Goal: Task Accomplishment & Management: Use online tool/utility

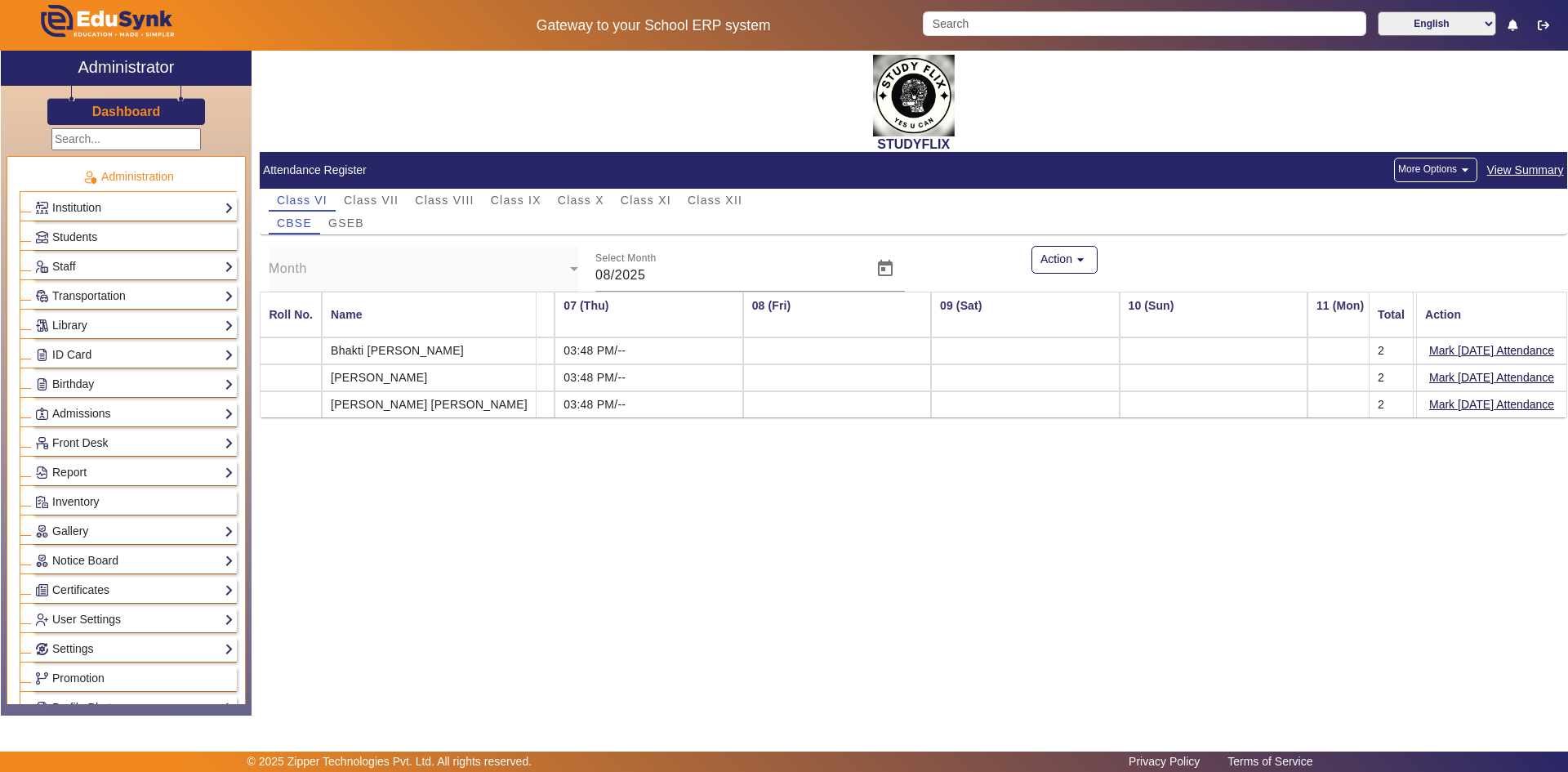
click at [117, 142] on input "text" at bounding box center [126, 139] width 150 height 22
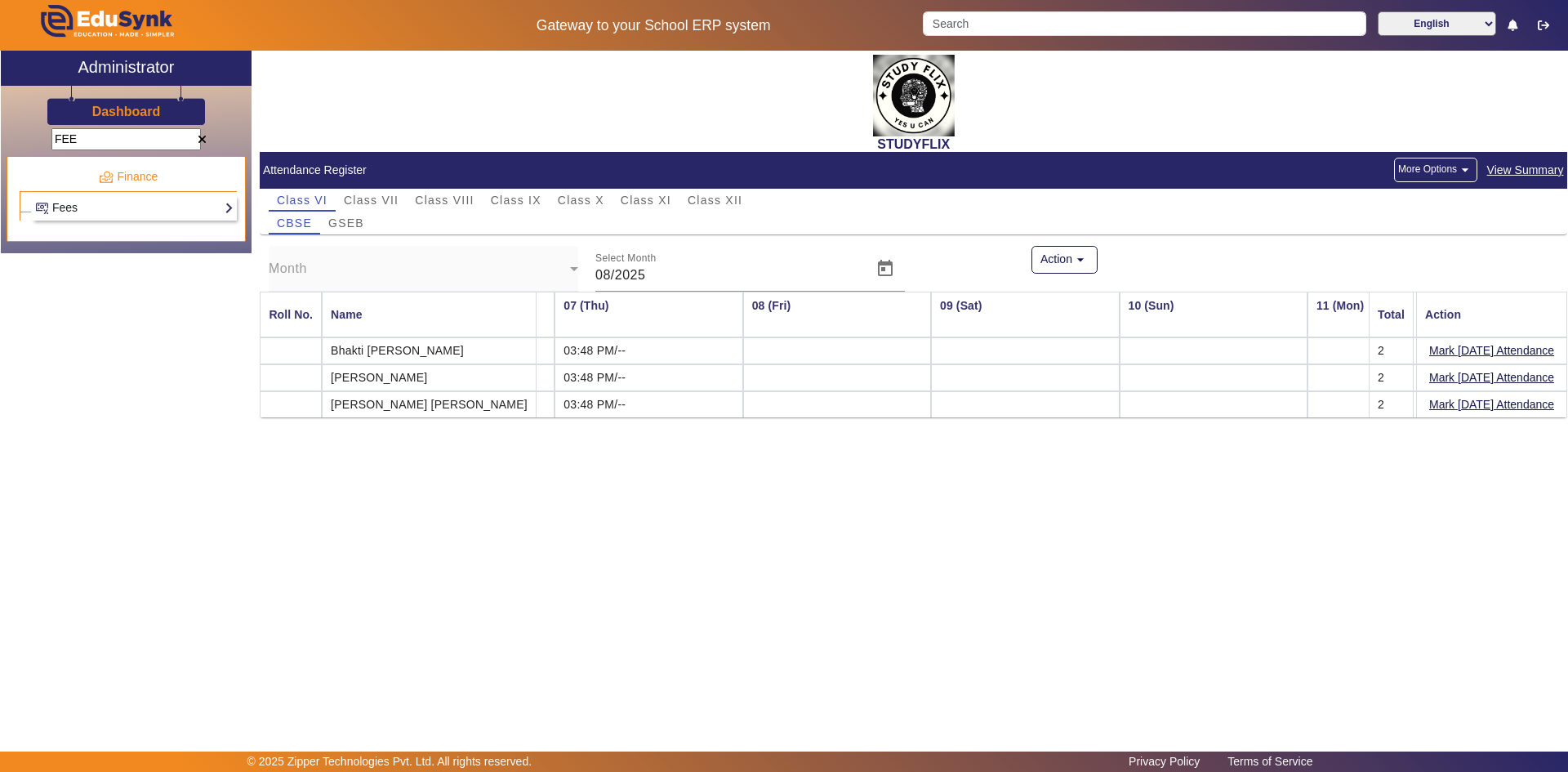
type input "FEE"
click at [92, 209] on link "Fees" at bounding box center [134, 208] width 198 height 19
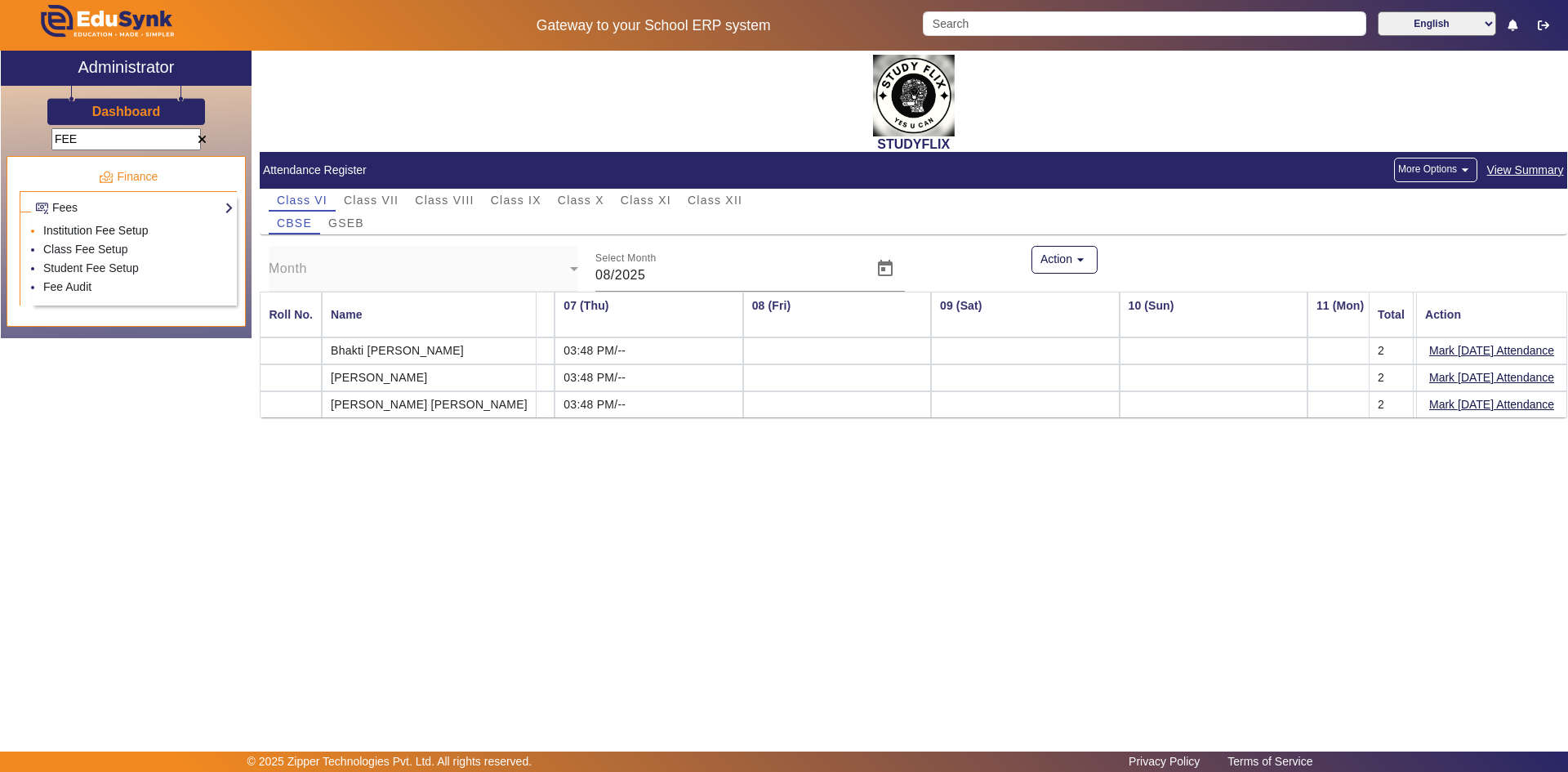
click at [84, 235] on link "Institution Fee Setup" at bounding box center [95, 231] width 105 height 13
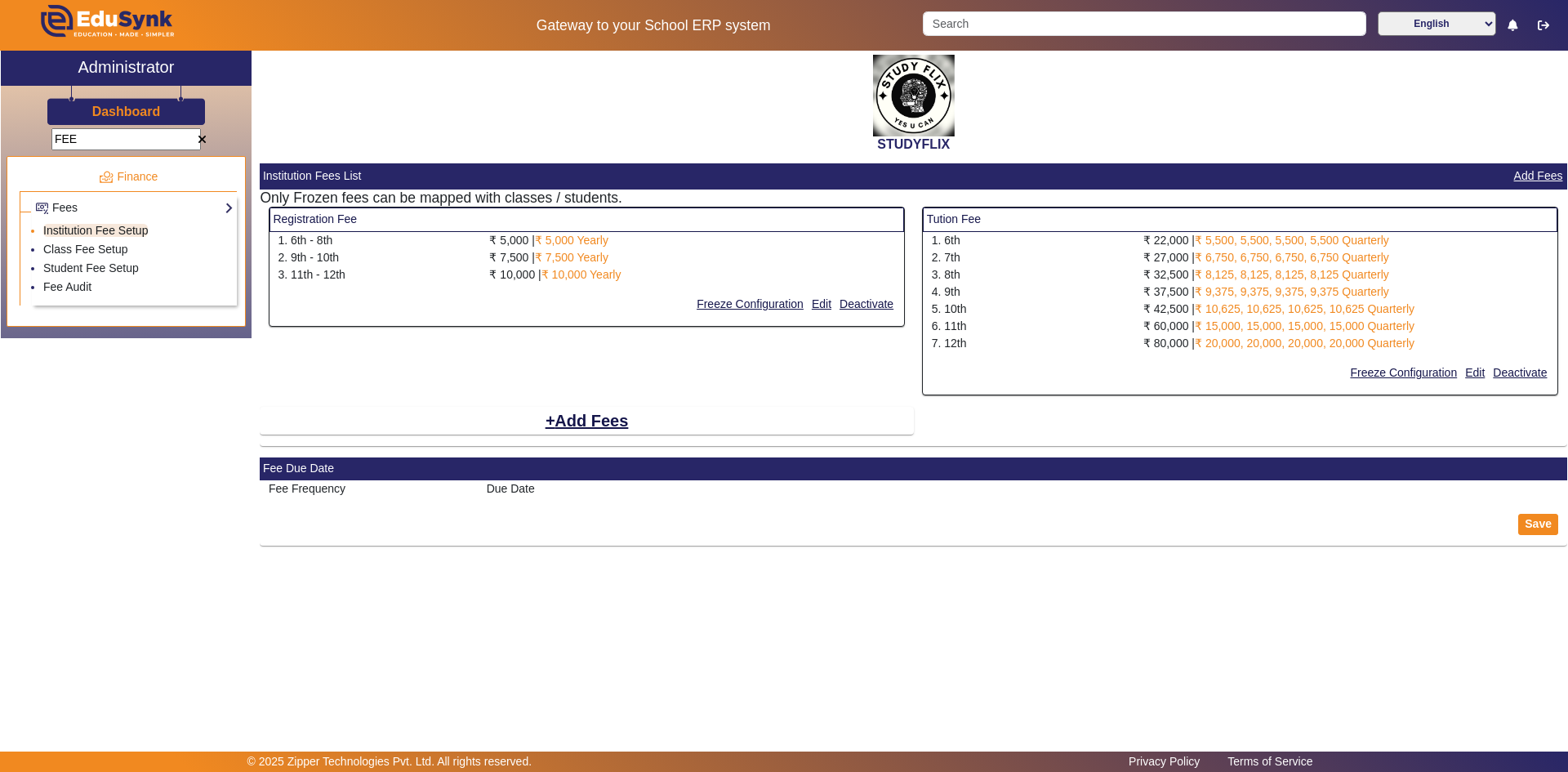
select select "10"
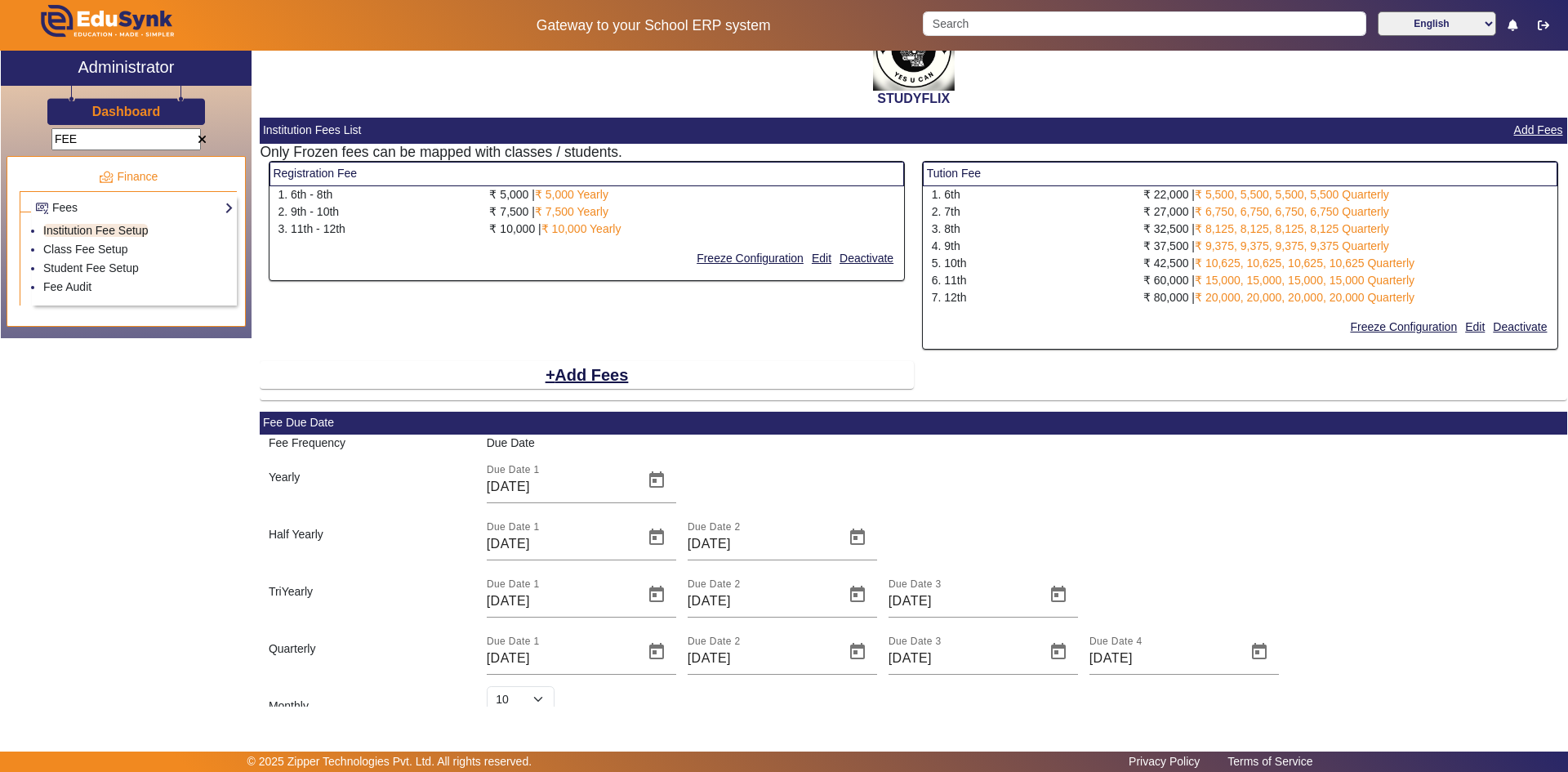
scroll to position [82, 0]
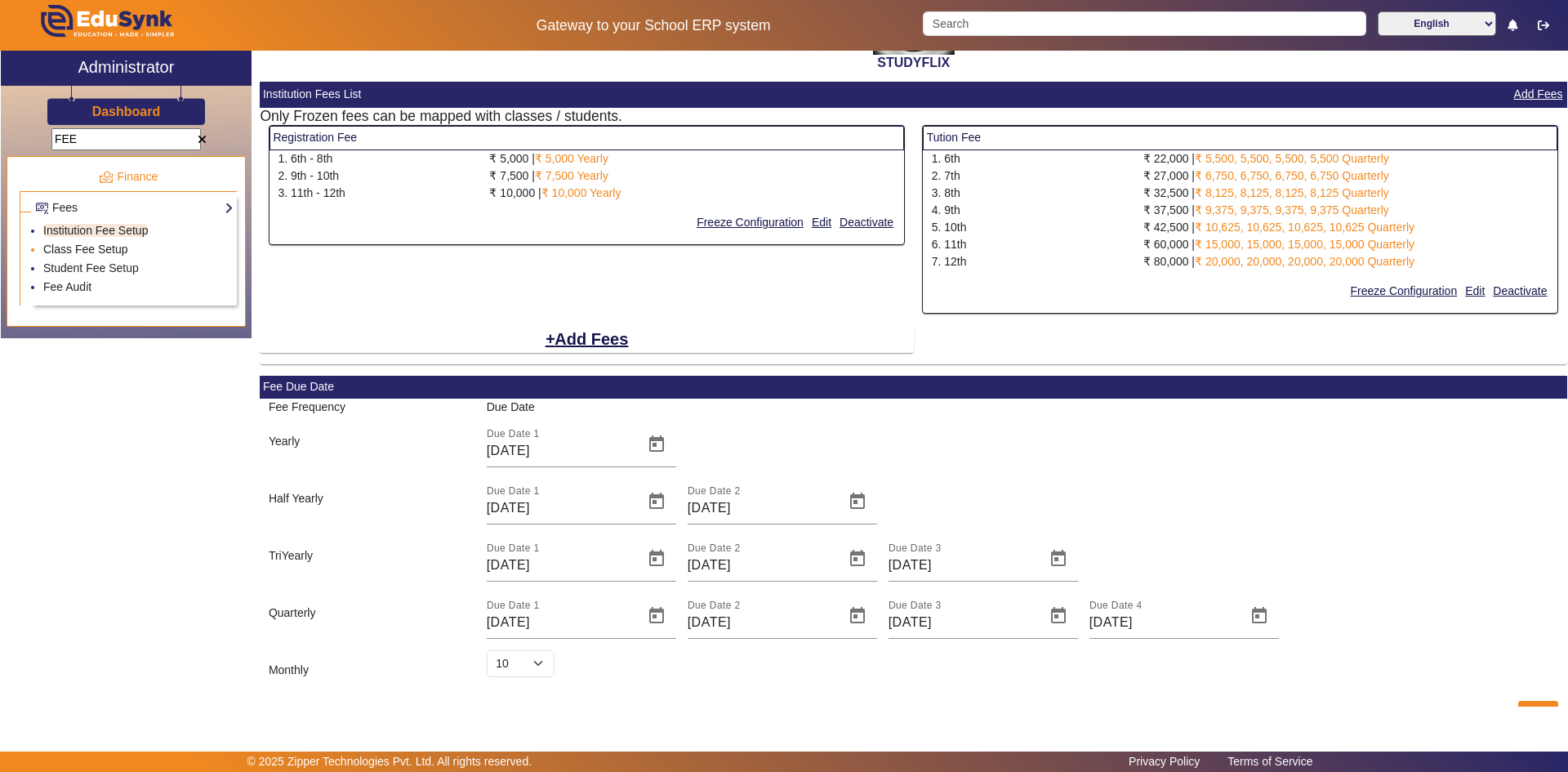
click at [112, 253] on link "Class Fee Setup" at bounding box center [85, 249] width 85 height 13
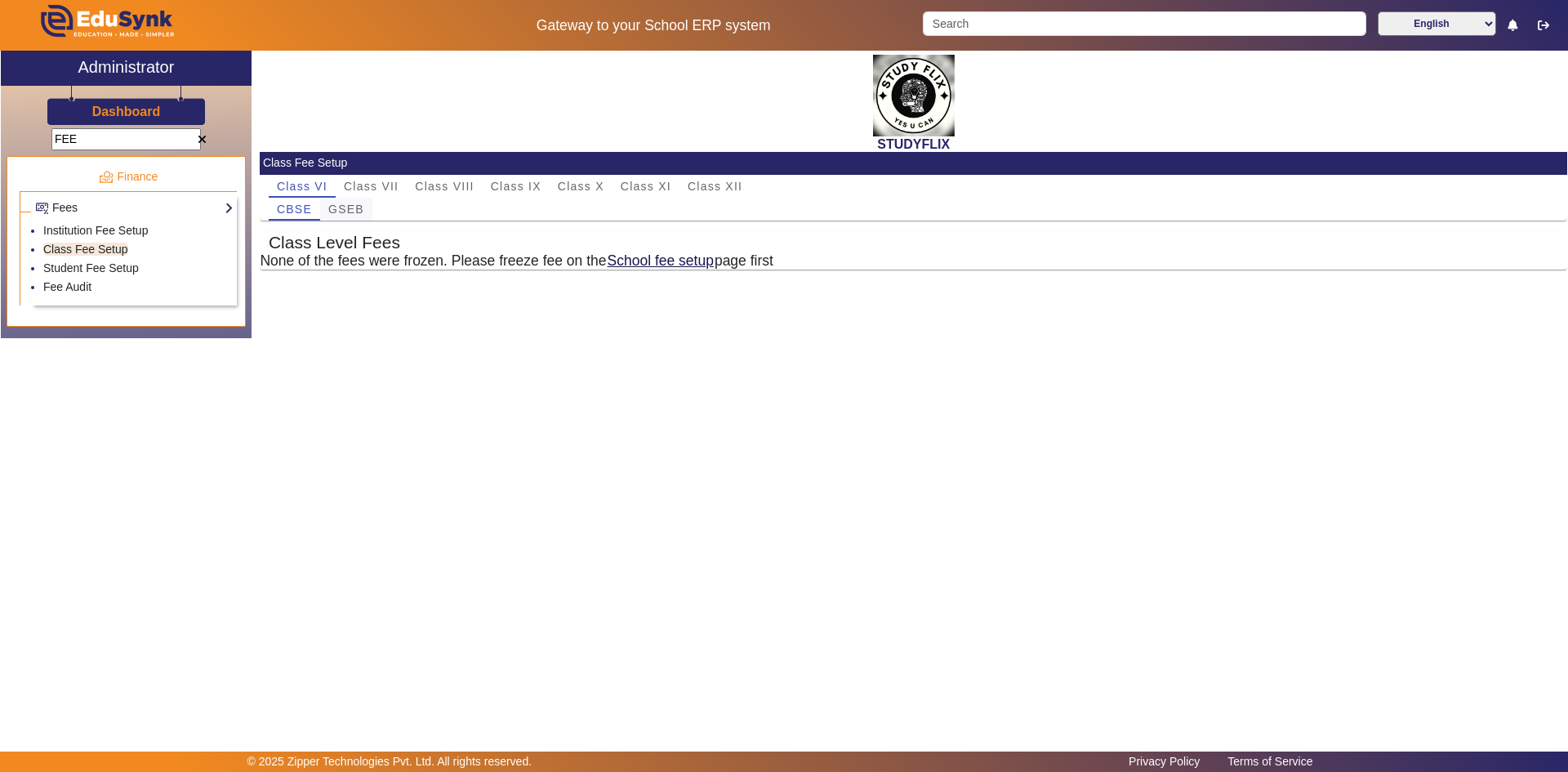
click at [343, 213] on span "GSEB" at bounding box center [346, 209] width 36 height 11
click at [77, 266] on link "Student Fee Setup" at bounding box center [91, 268] width 95 height 13
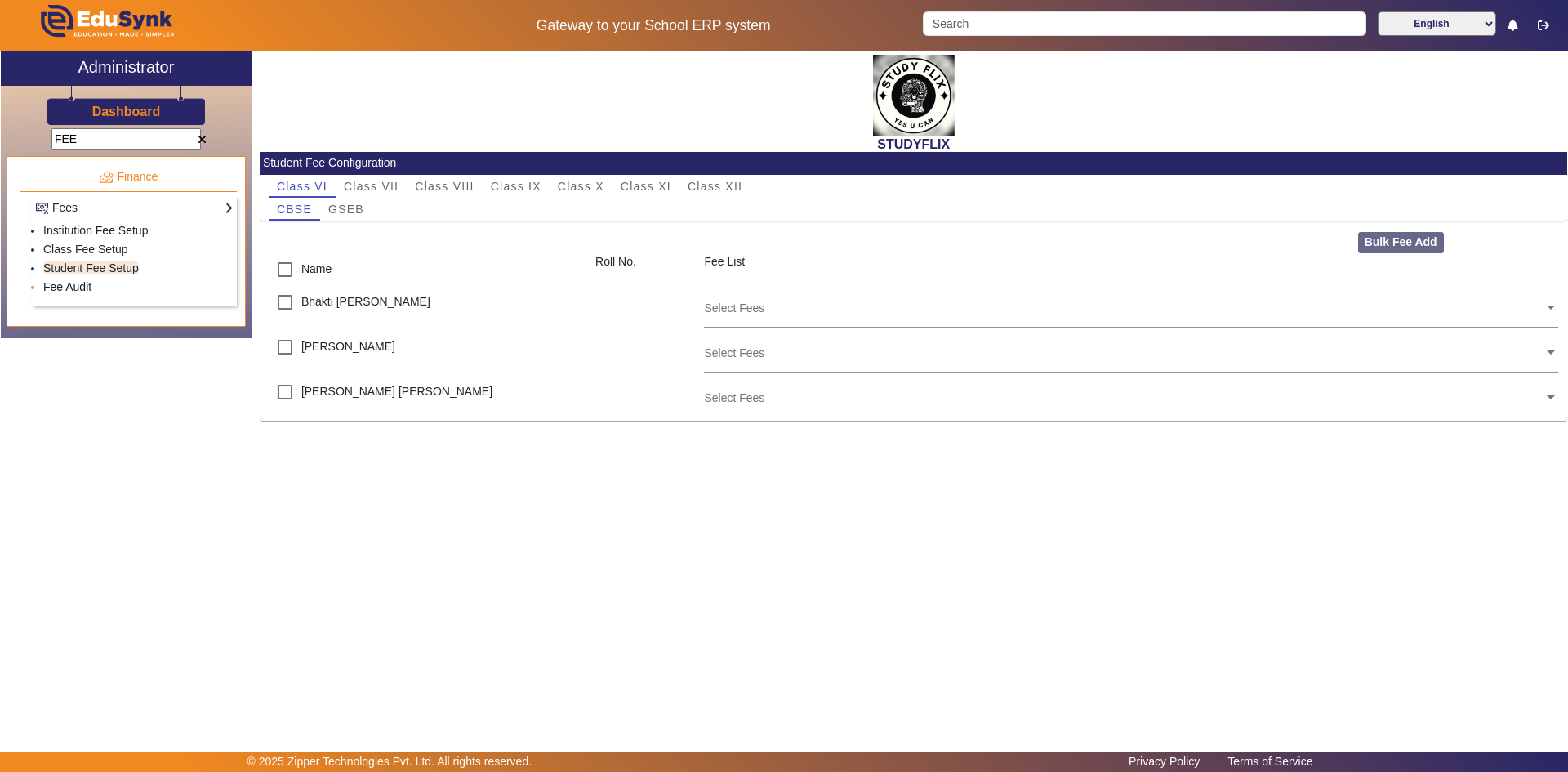
click at [77, 285] on link "Fee Audit" at bounding box center [67, 287] width 49 height 13
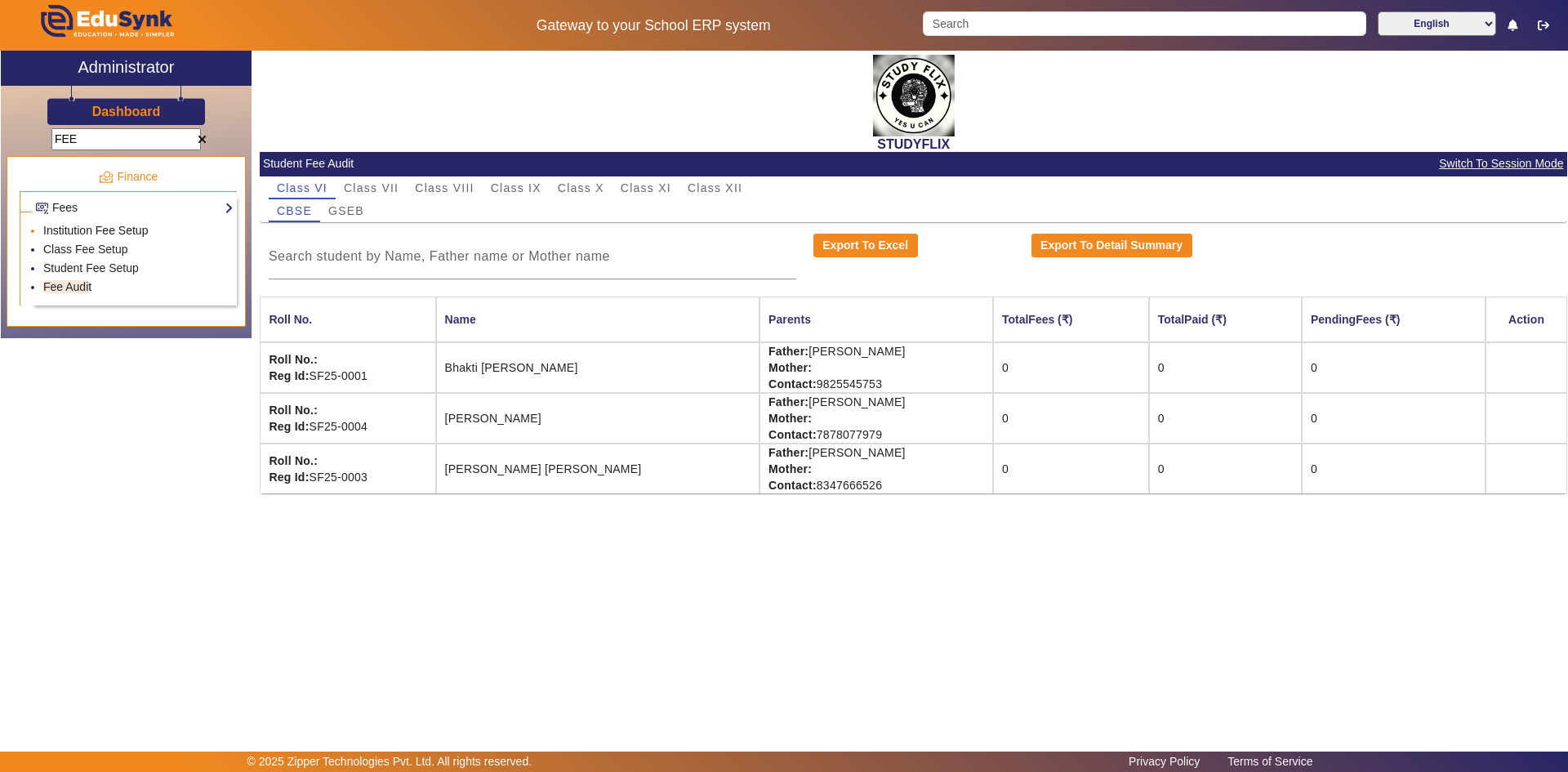
click at [77, 224] on link "Institution Fee Setup" at bounding box center [95, 231] width 105 height 13
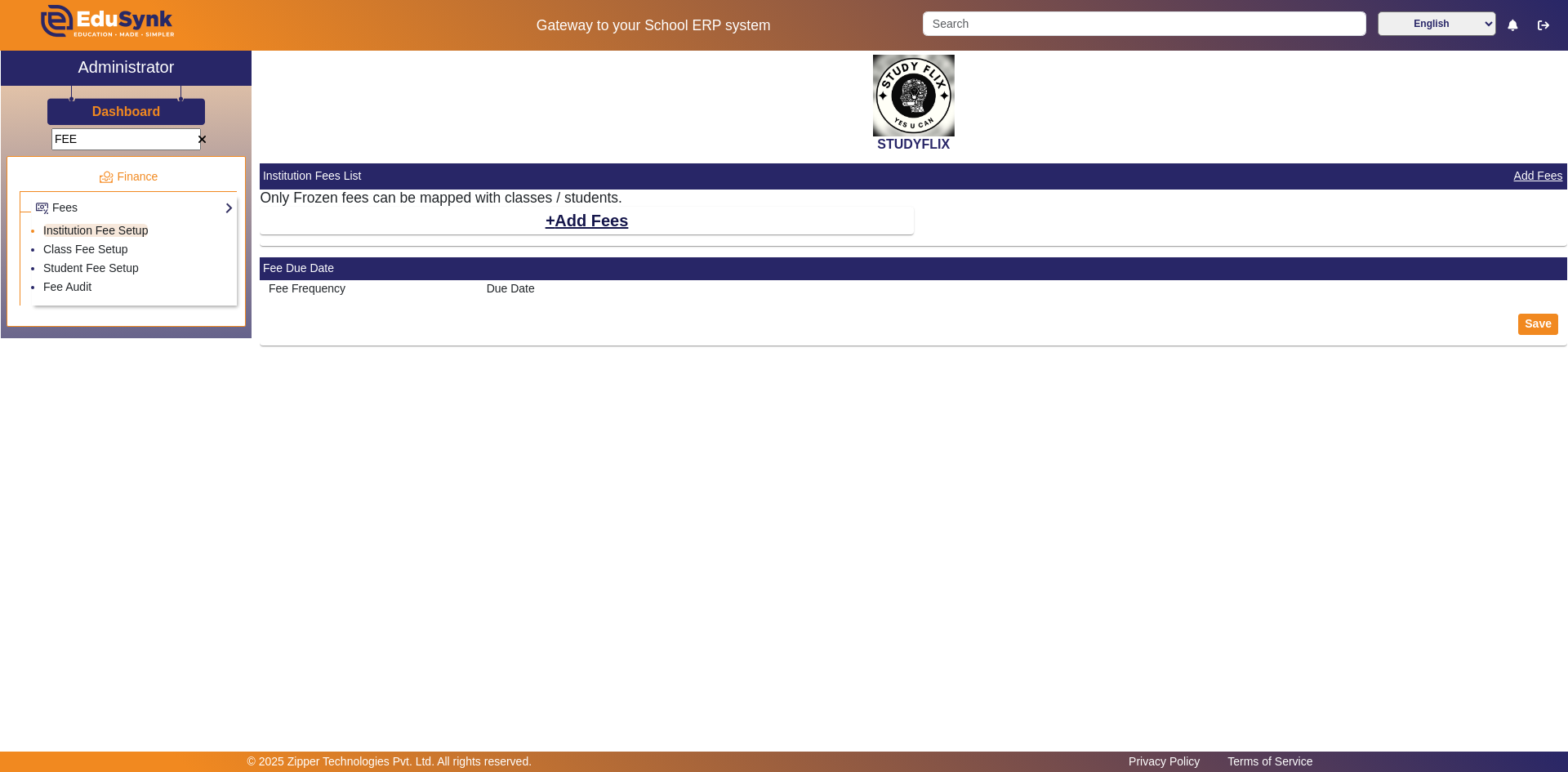
select select "10"
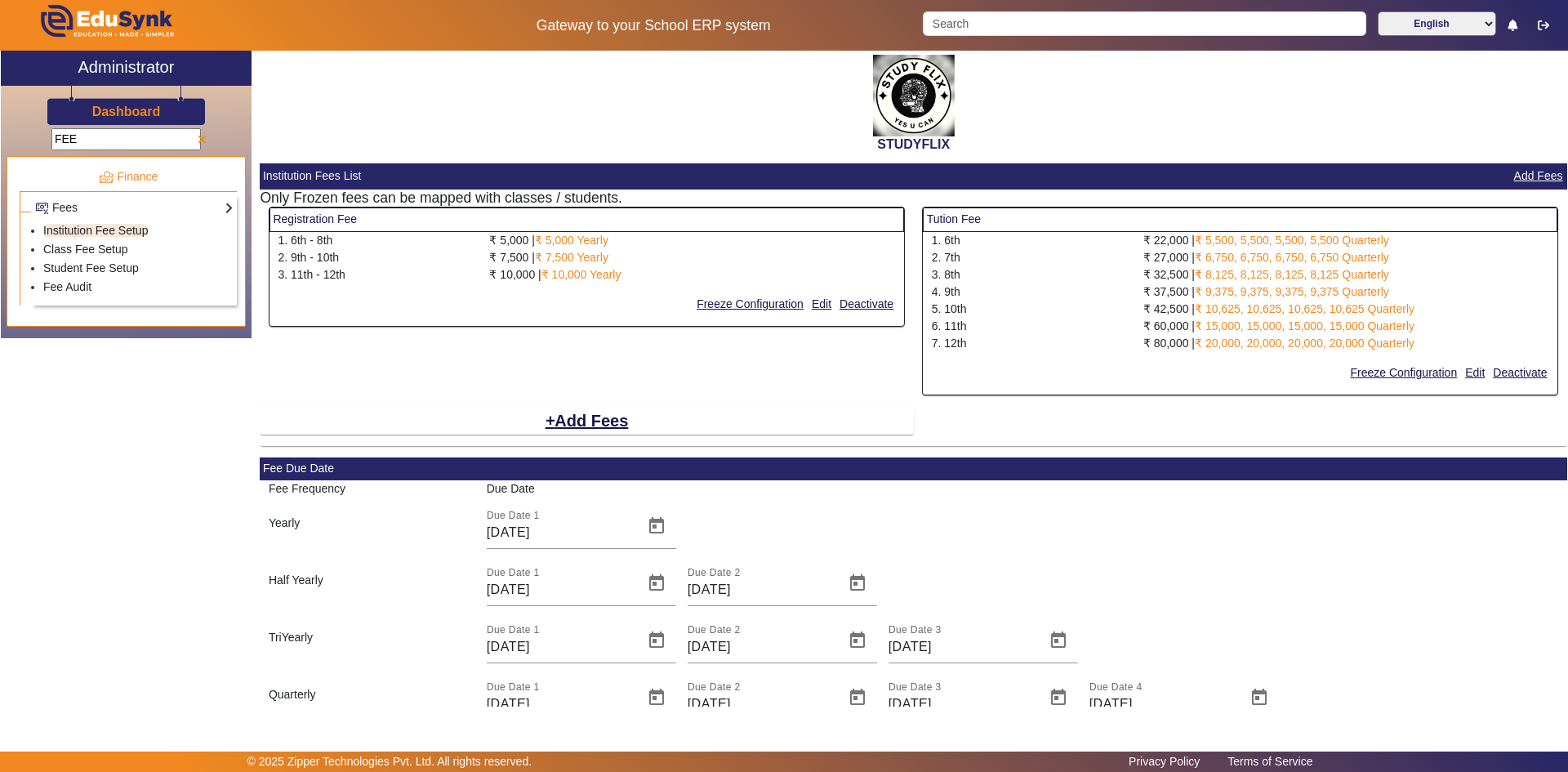
click at [202, 140] on span at bounding box center [201, 140] width 9 height 11
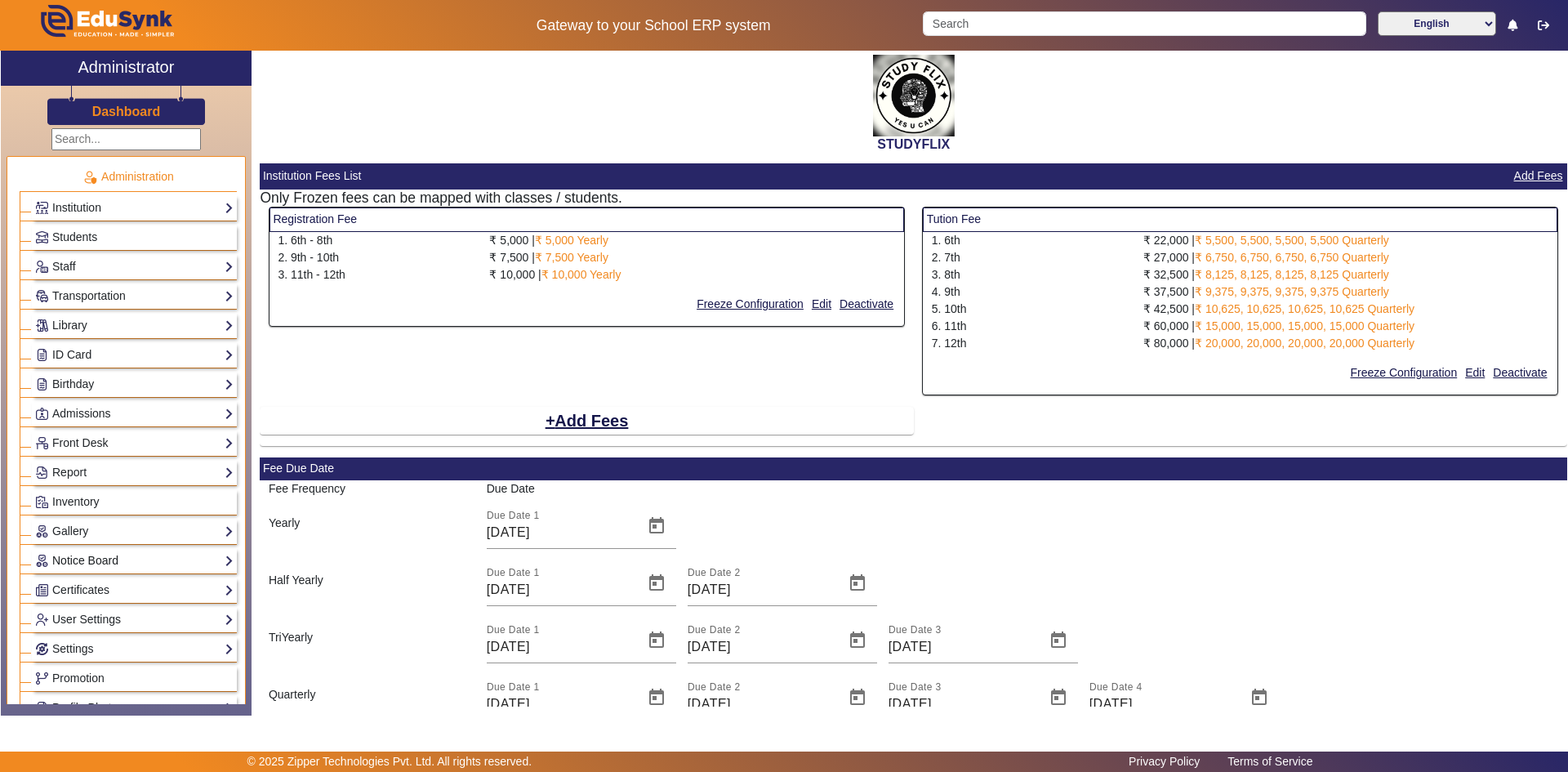
click at [87, 565] on link "Notice Board" at bounding box center [134, 560] width 198 height 19
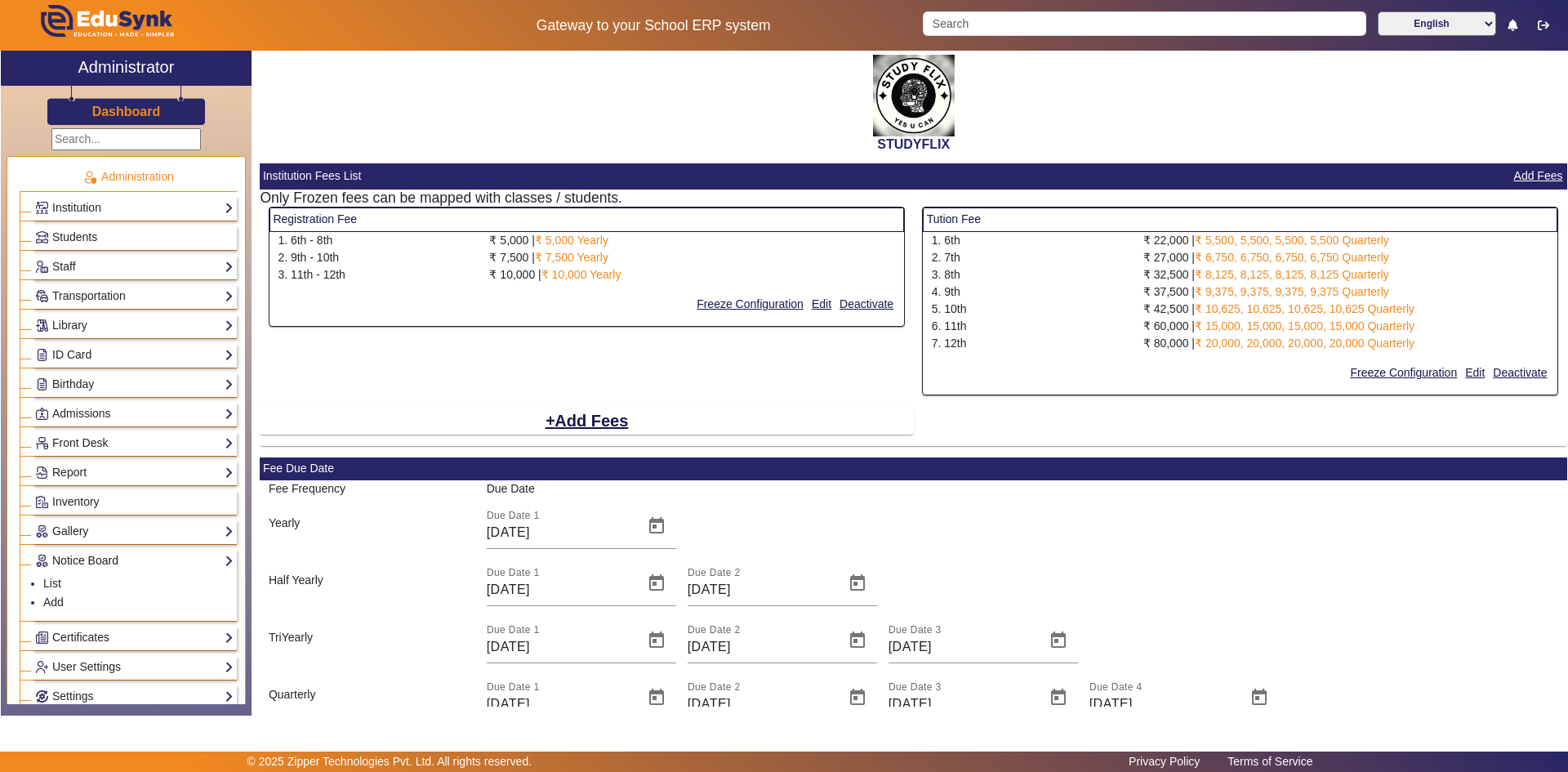
click at [87, 565] on link "Notice Board" at bounding box center [134, 560] width 198 height 19
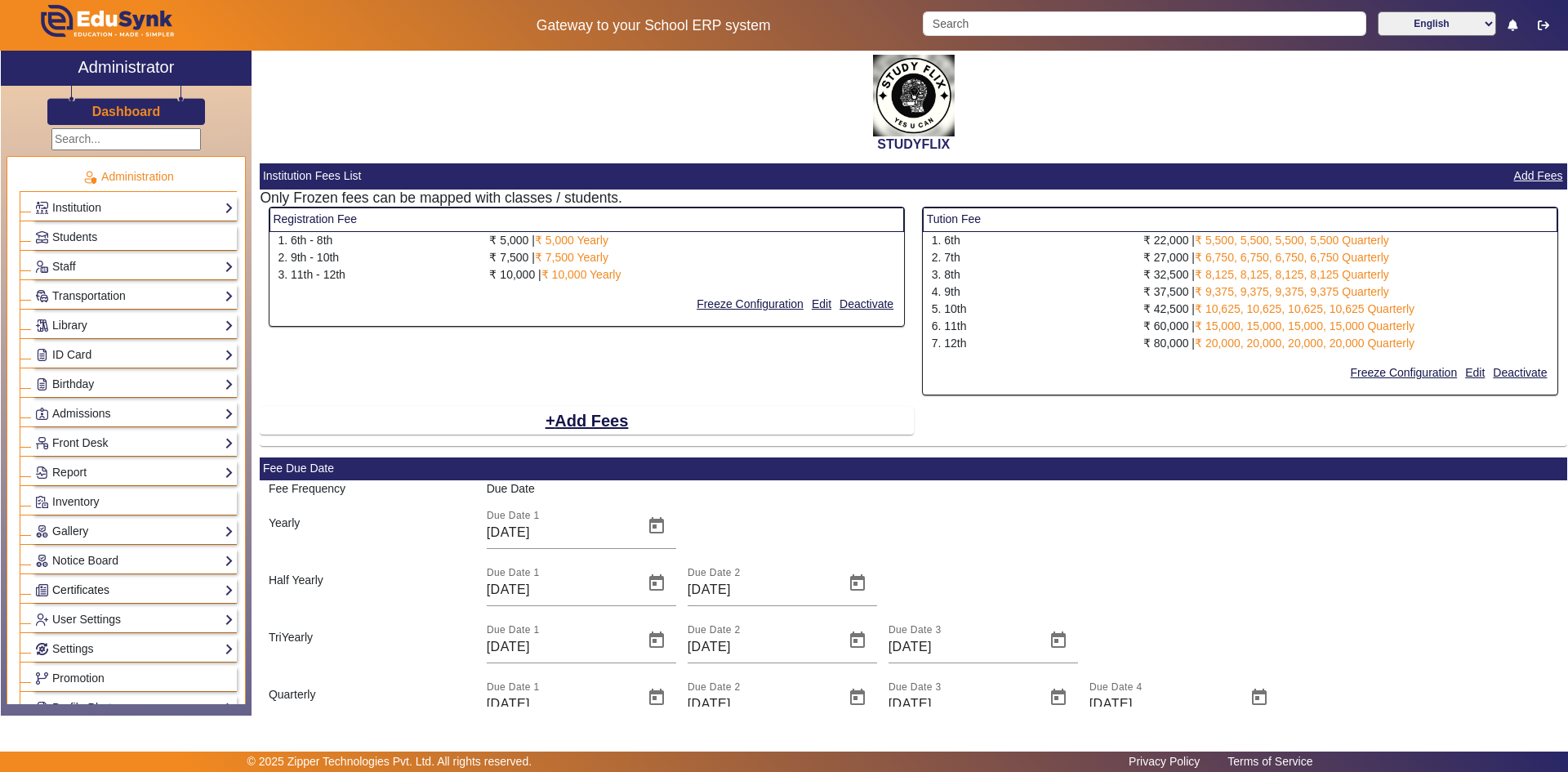
click at [79, 585] on link "Certificates" at bounding box center [134, 590] width 198 height 19
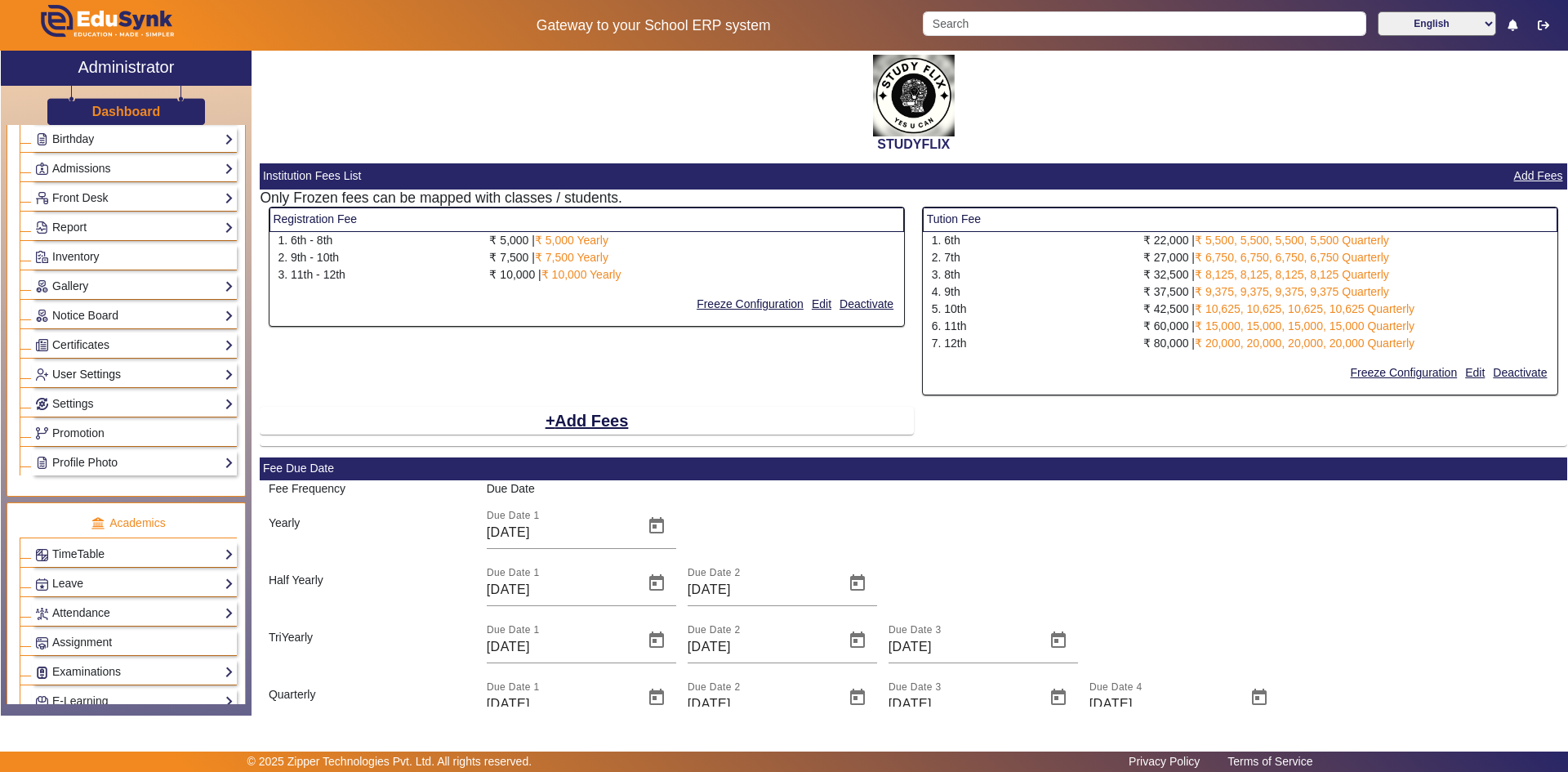
click at [89, 370] on link "User Settings" at bounding box center [134, 375] width 198 height 19
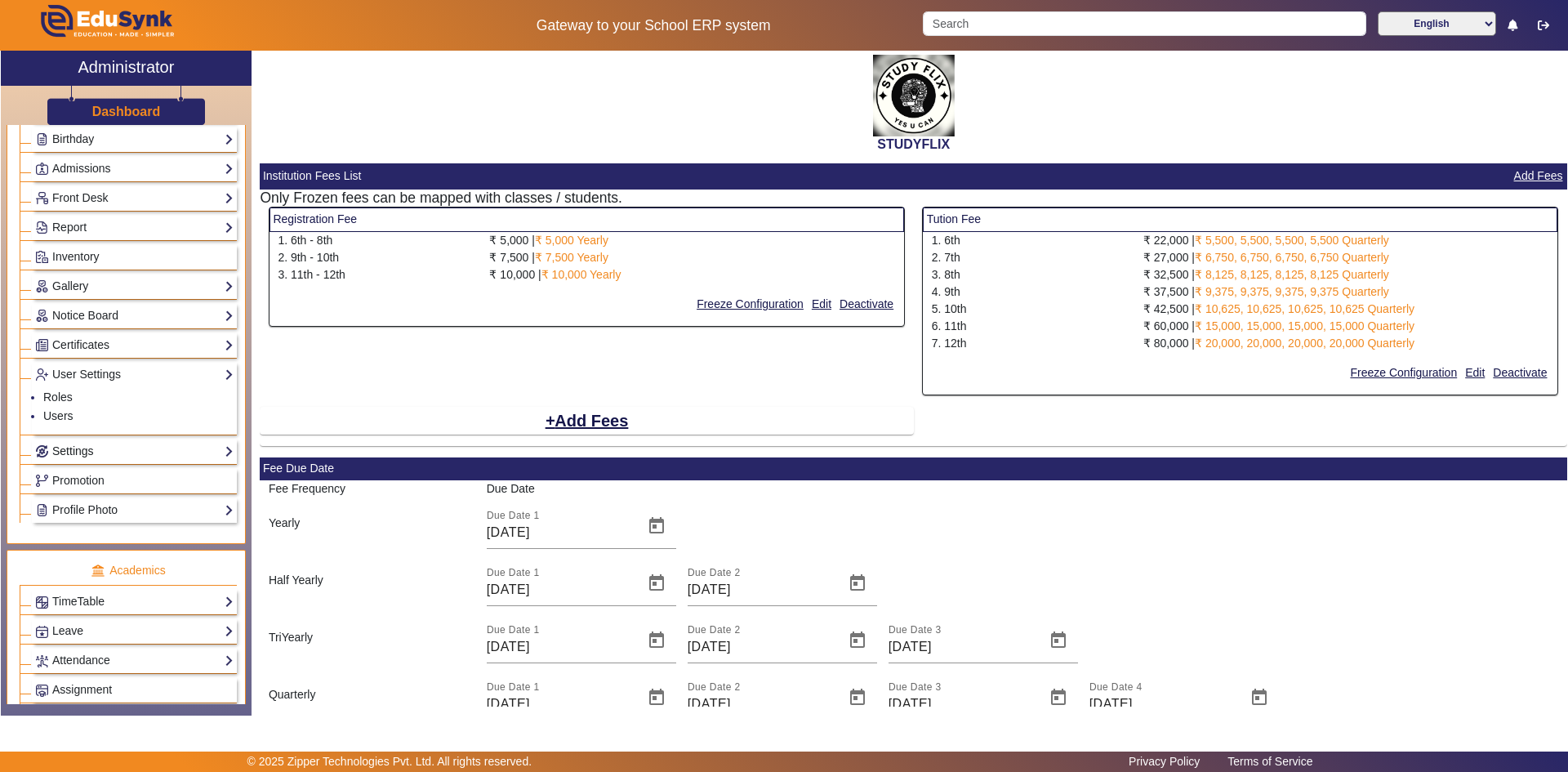
click at [64, 446] on link "Settings" at bounding box center [134, 452] width 198 height 19
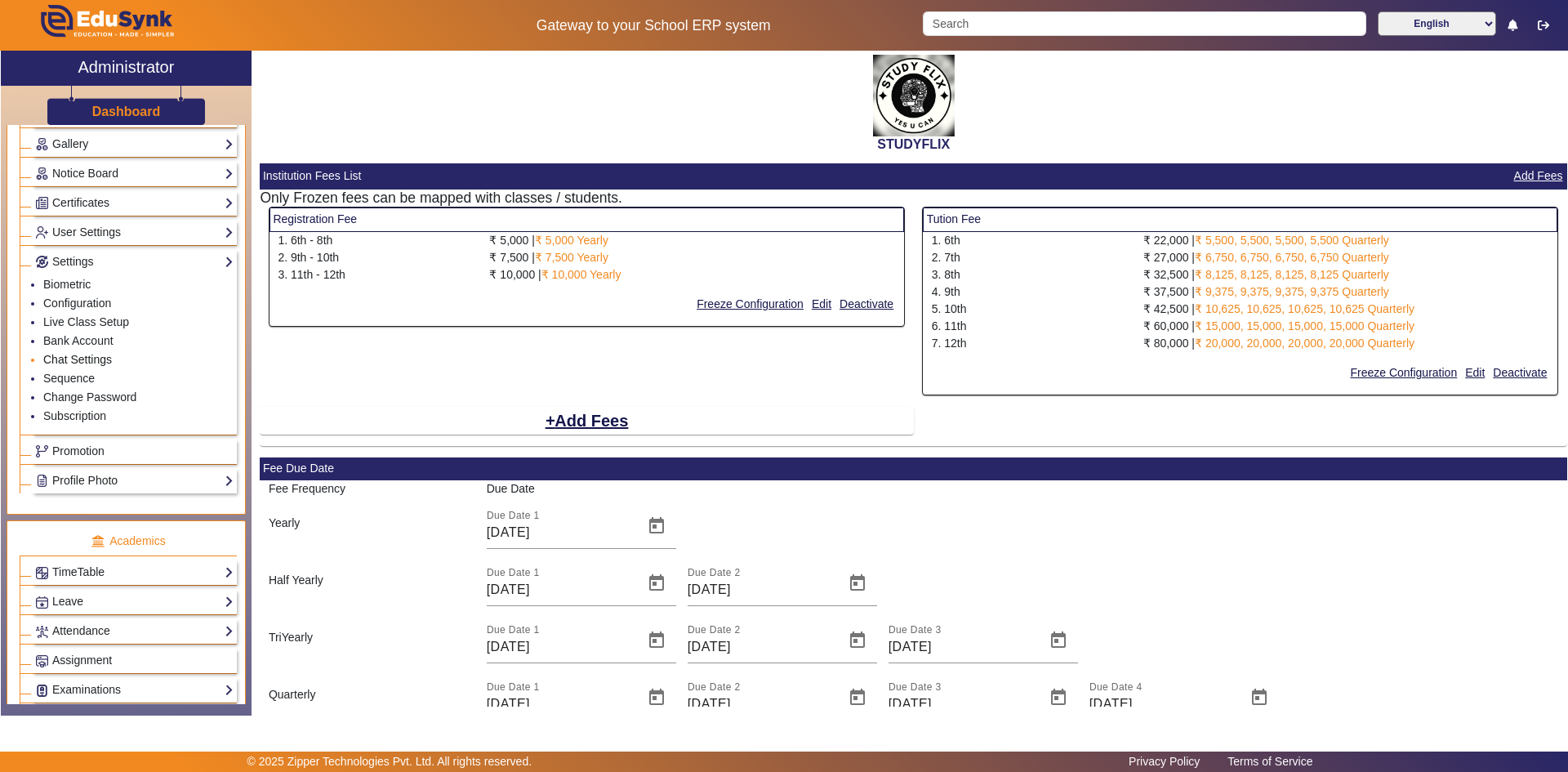
scroll to position [408, 0]
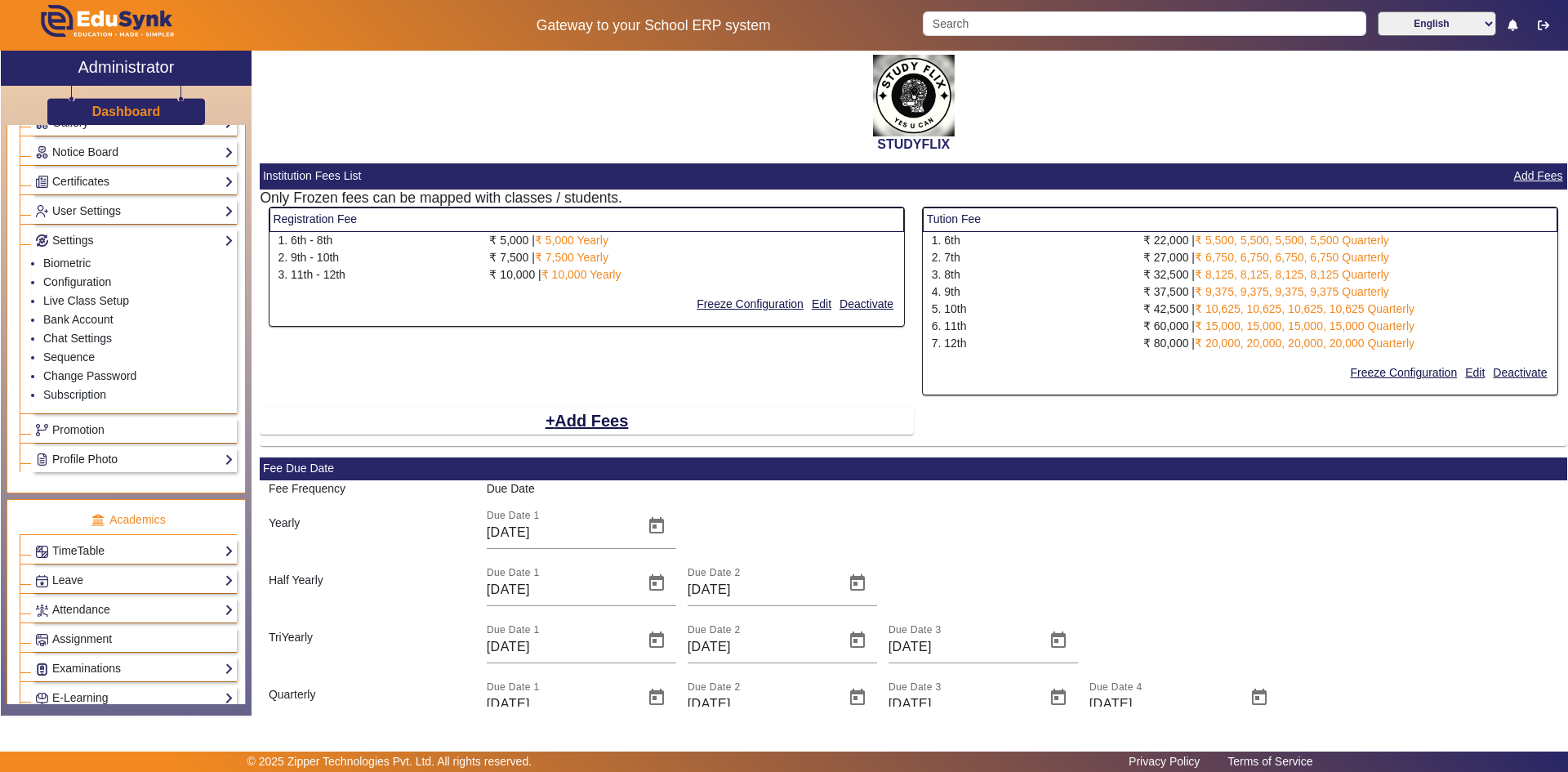
click at [86, 461] on link "Profile Photo" at bounding box center [134, 459] width 198 height 19
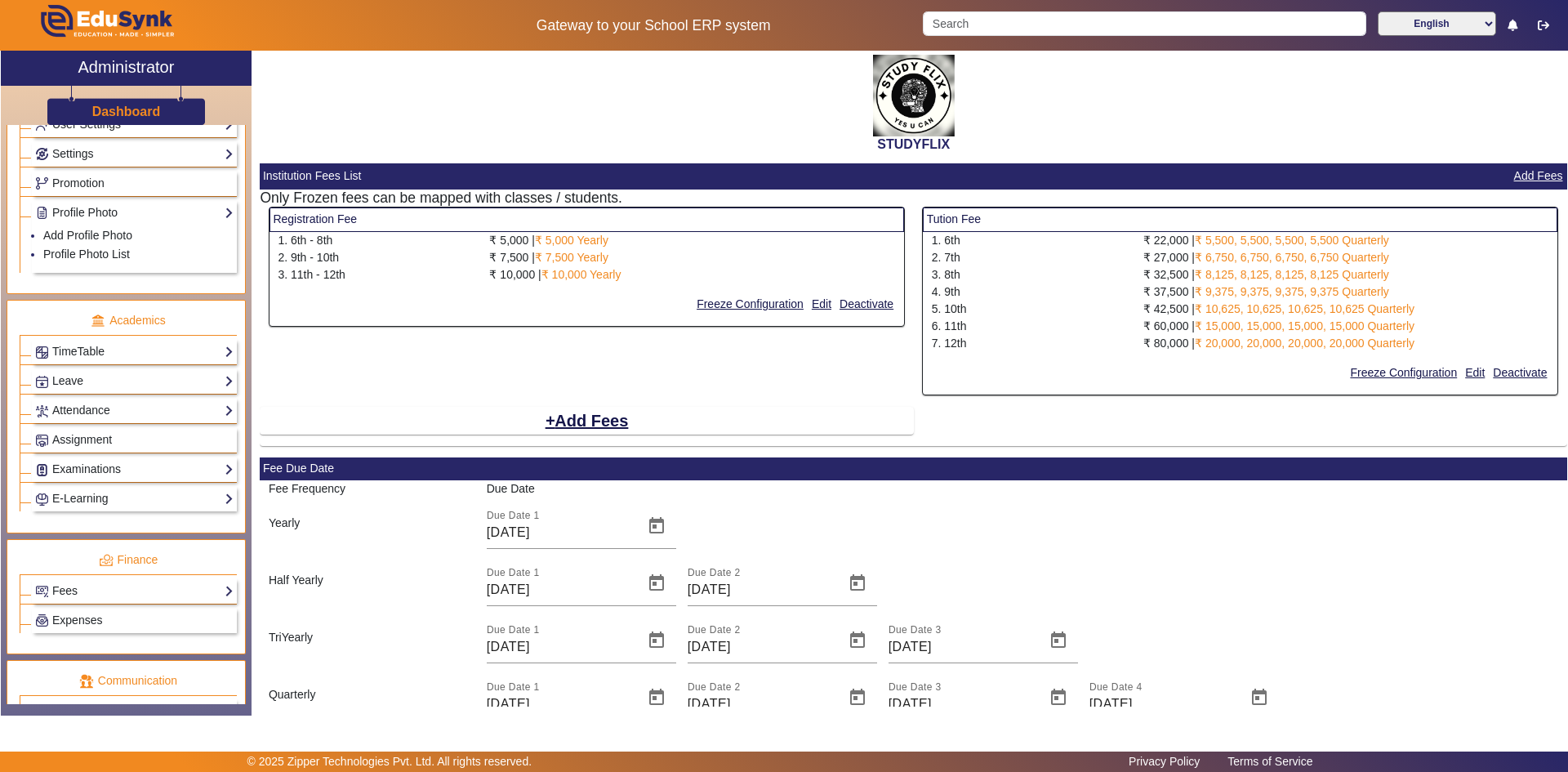
scroll to position [659, 0]
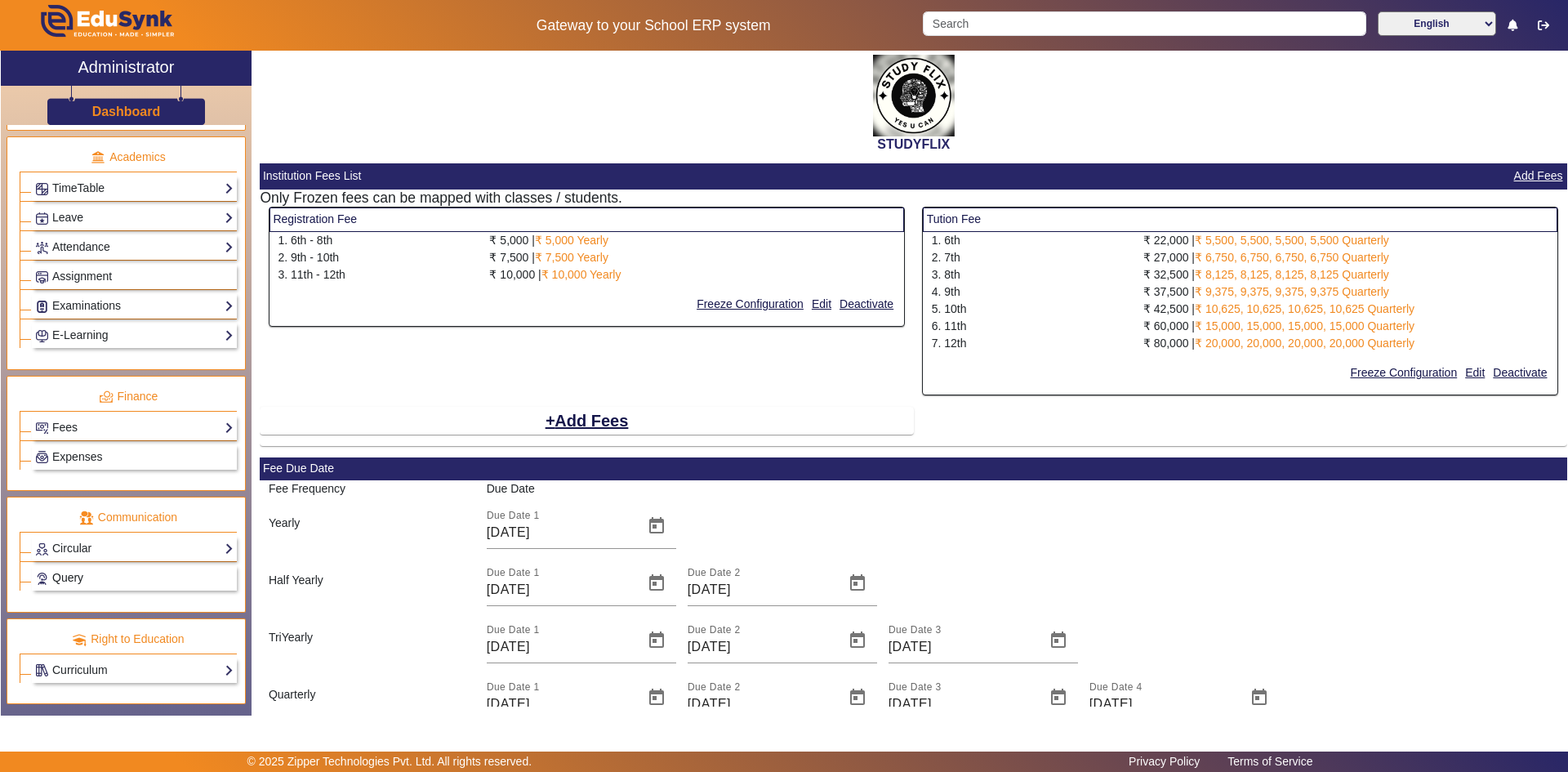
click at [60, 570] on link "Query" at bounding box center [134, 578] width 198 height 19
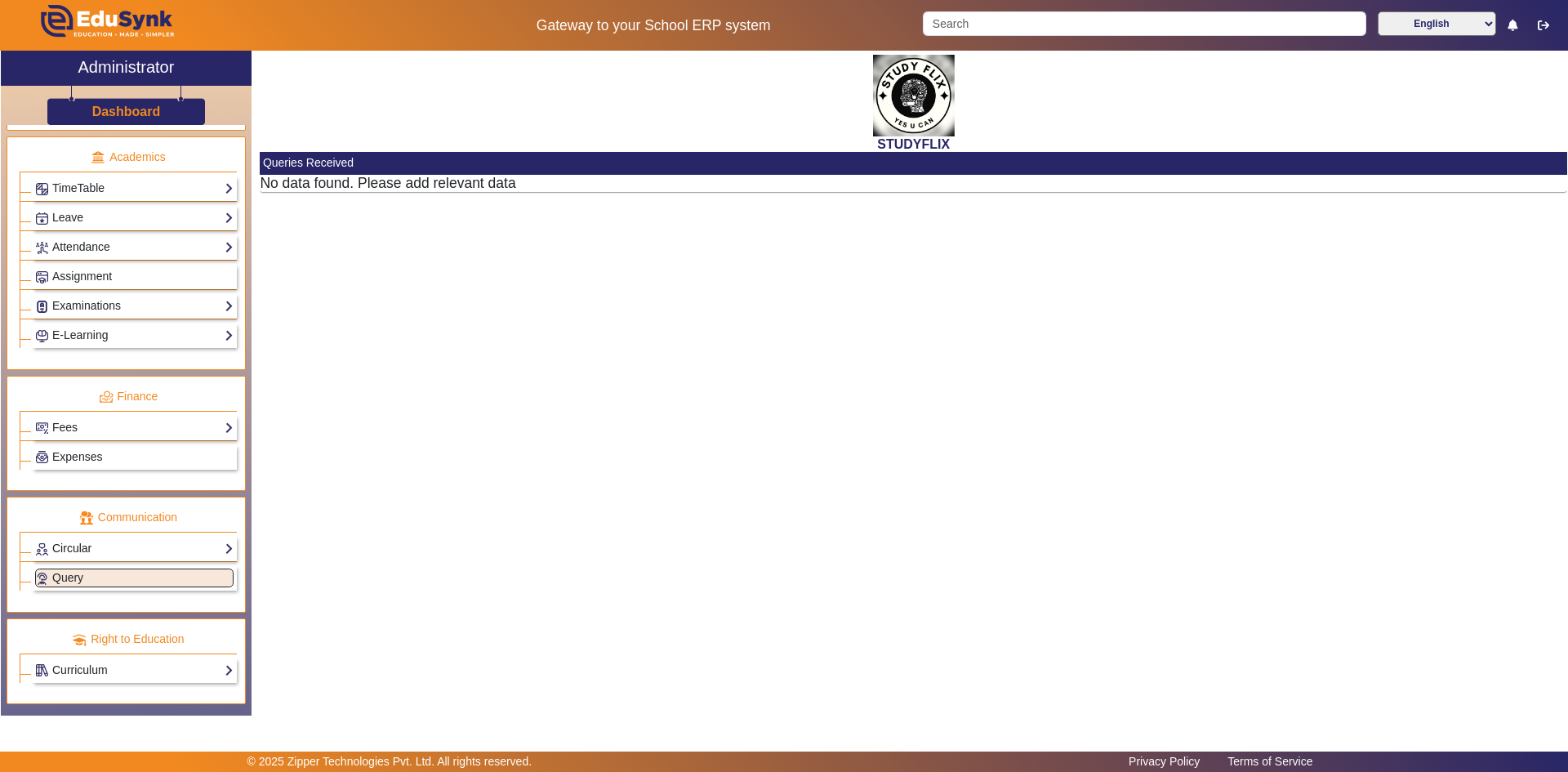
click at [83, 551] on link "Circular" at bounding box center [134, 549] width 198 height 19
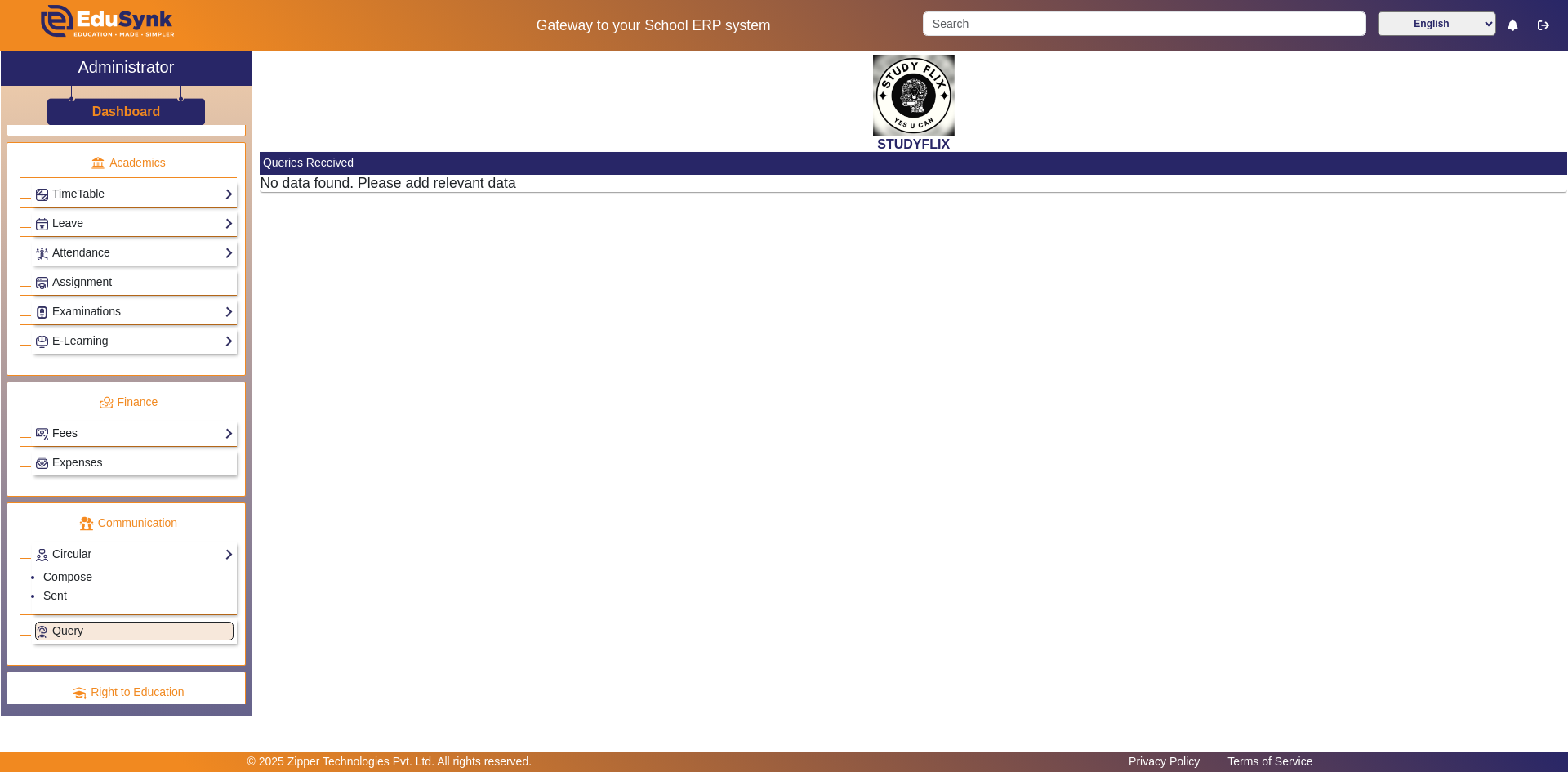
scroll to position [577, 0]
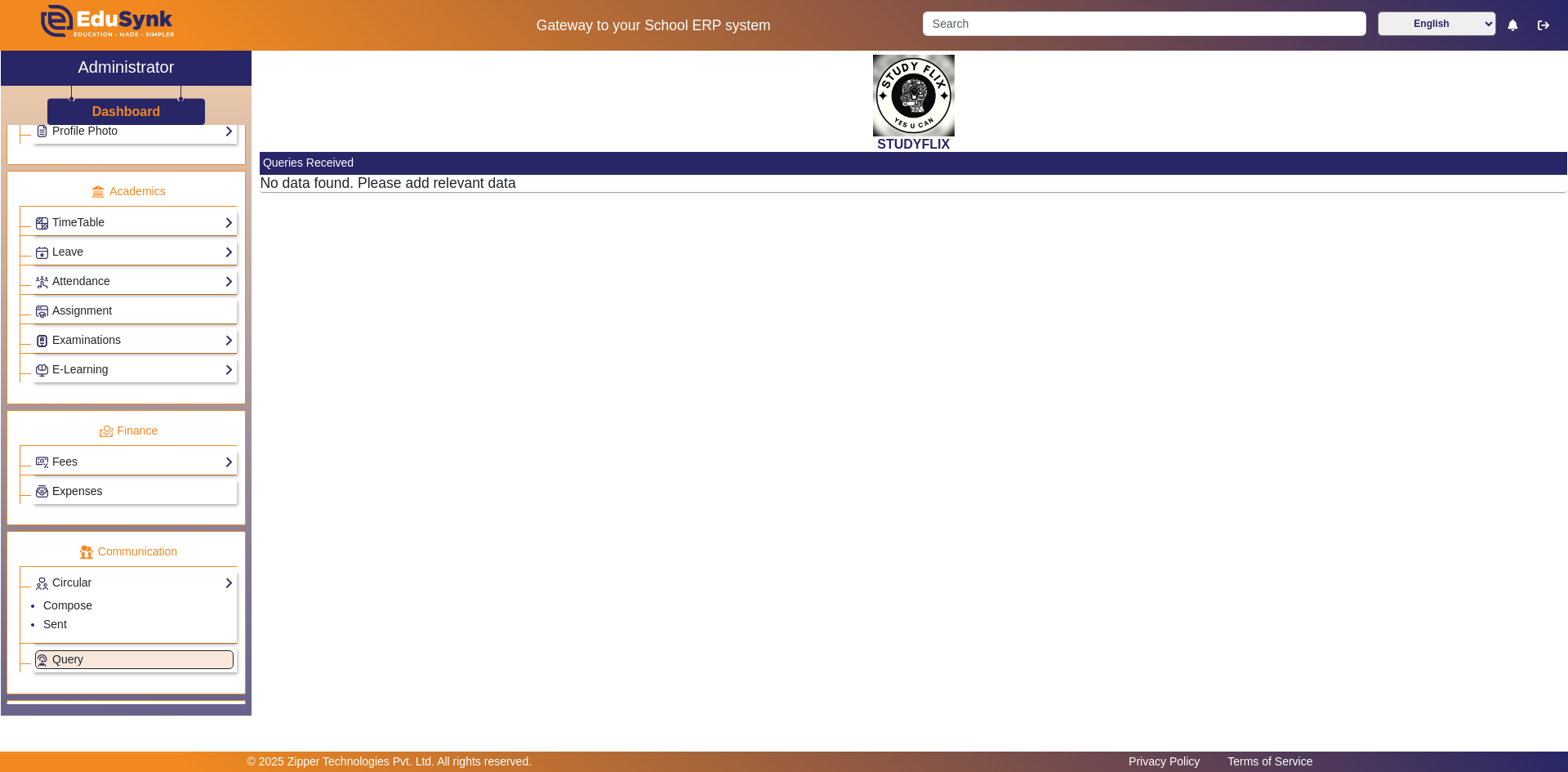
click at [69, 492] on span "Expenses" at bounding box center [77, 491] width 50 height 13
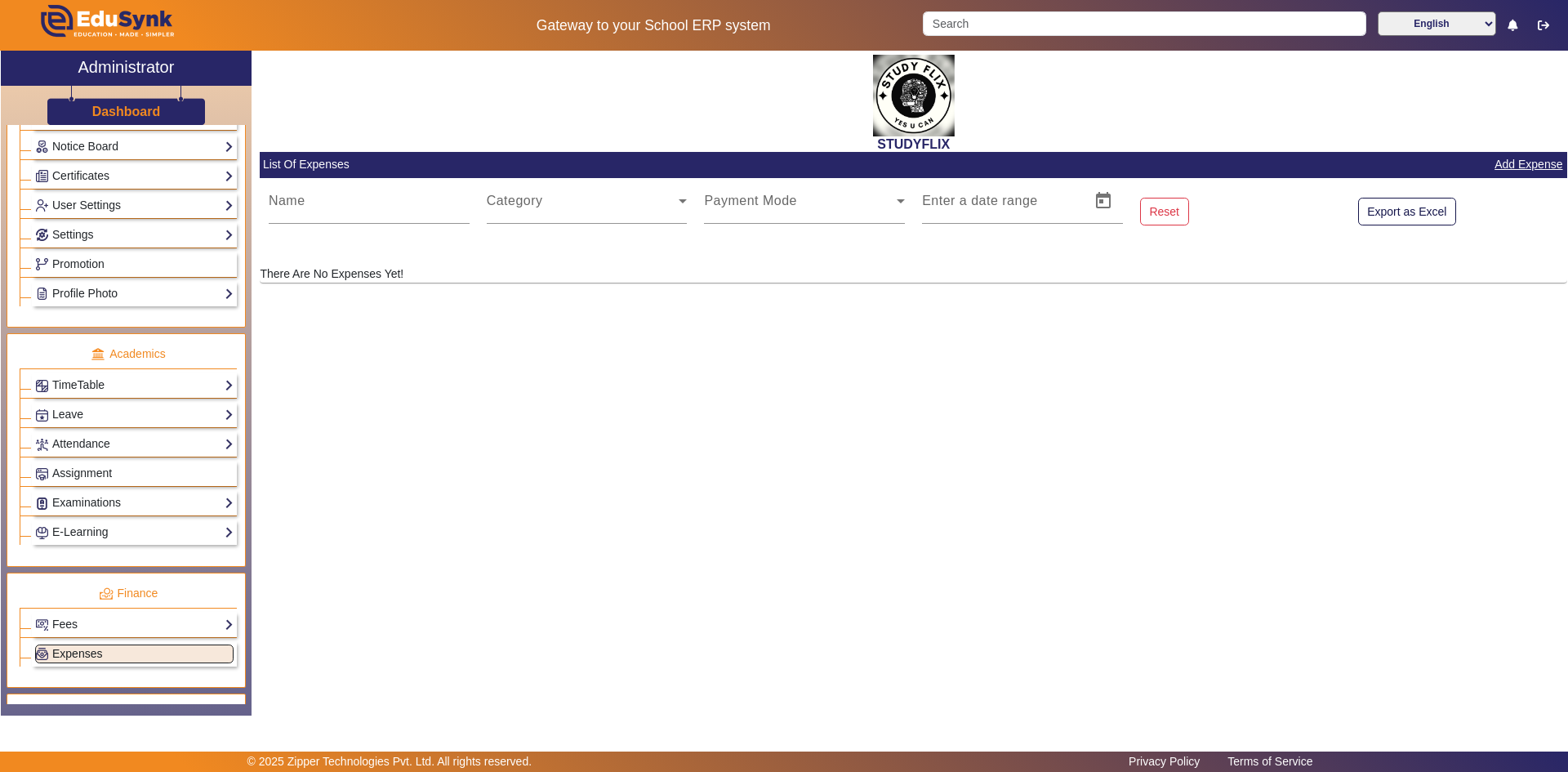
scroll to position [414, 0]
click at [71, 266] on span "Promotion" at bounding box center [78, 265] width 52 height 13
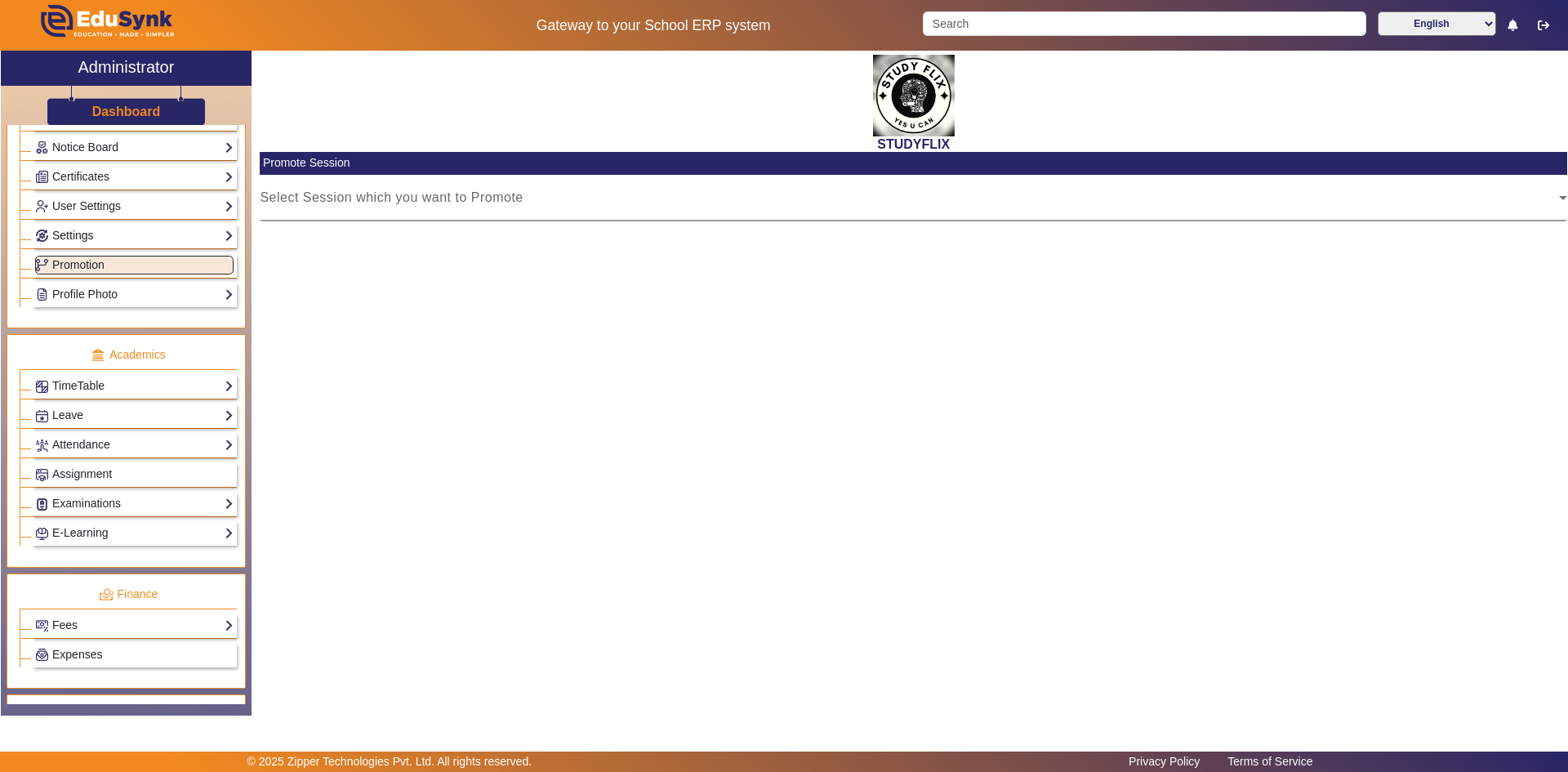
click at [71, 242] on link "Settings" at bounding box center [134, 235] width 198 height 19
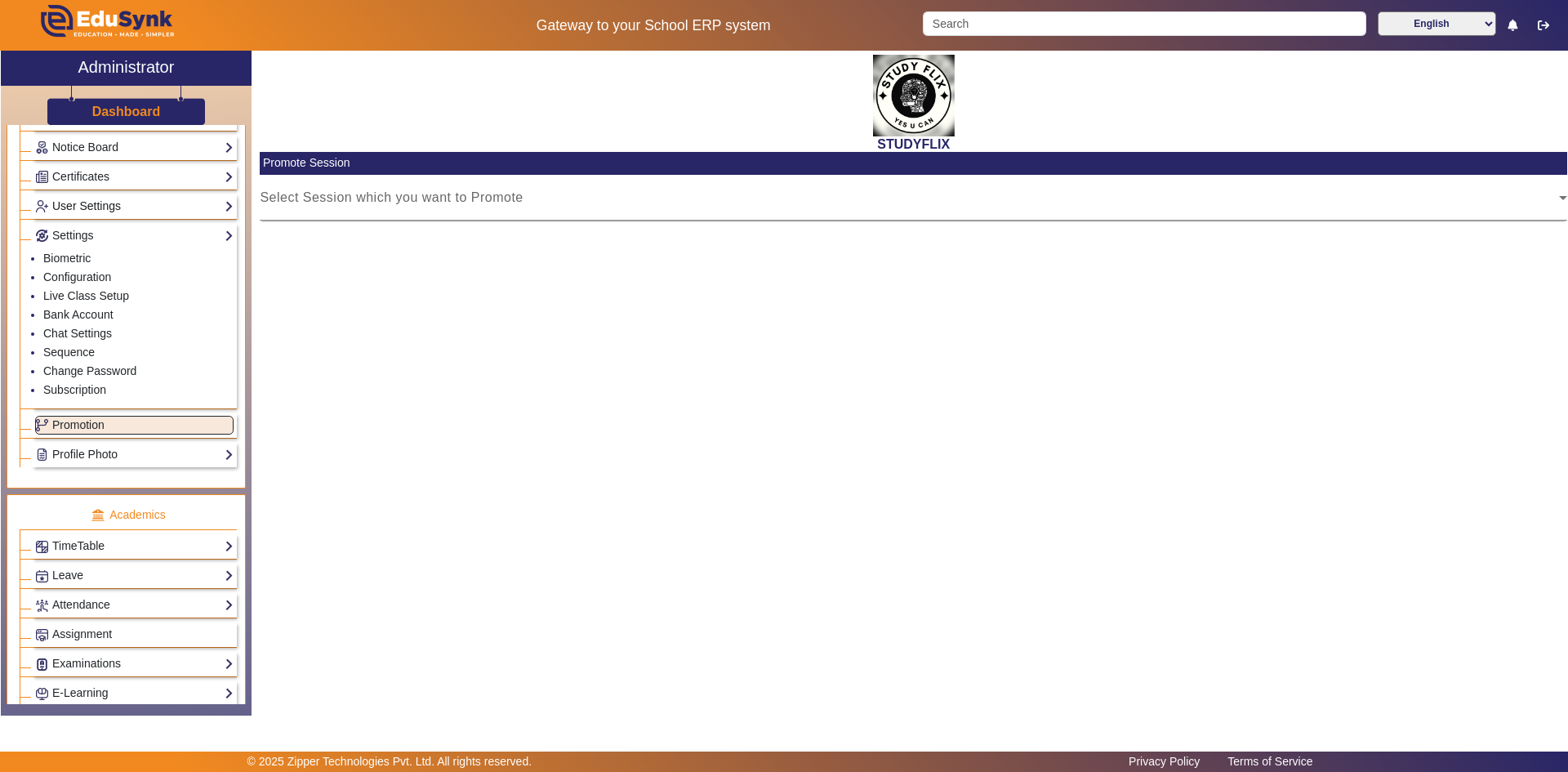
click at [83, 207] on link "User Settings" at bounding box center [134, 206] width 198 height 19
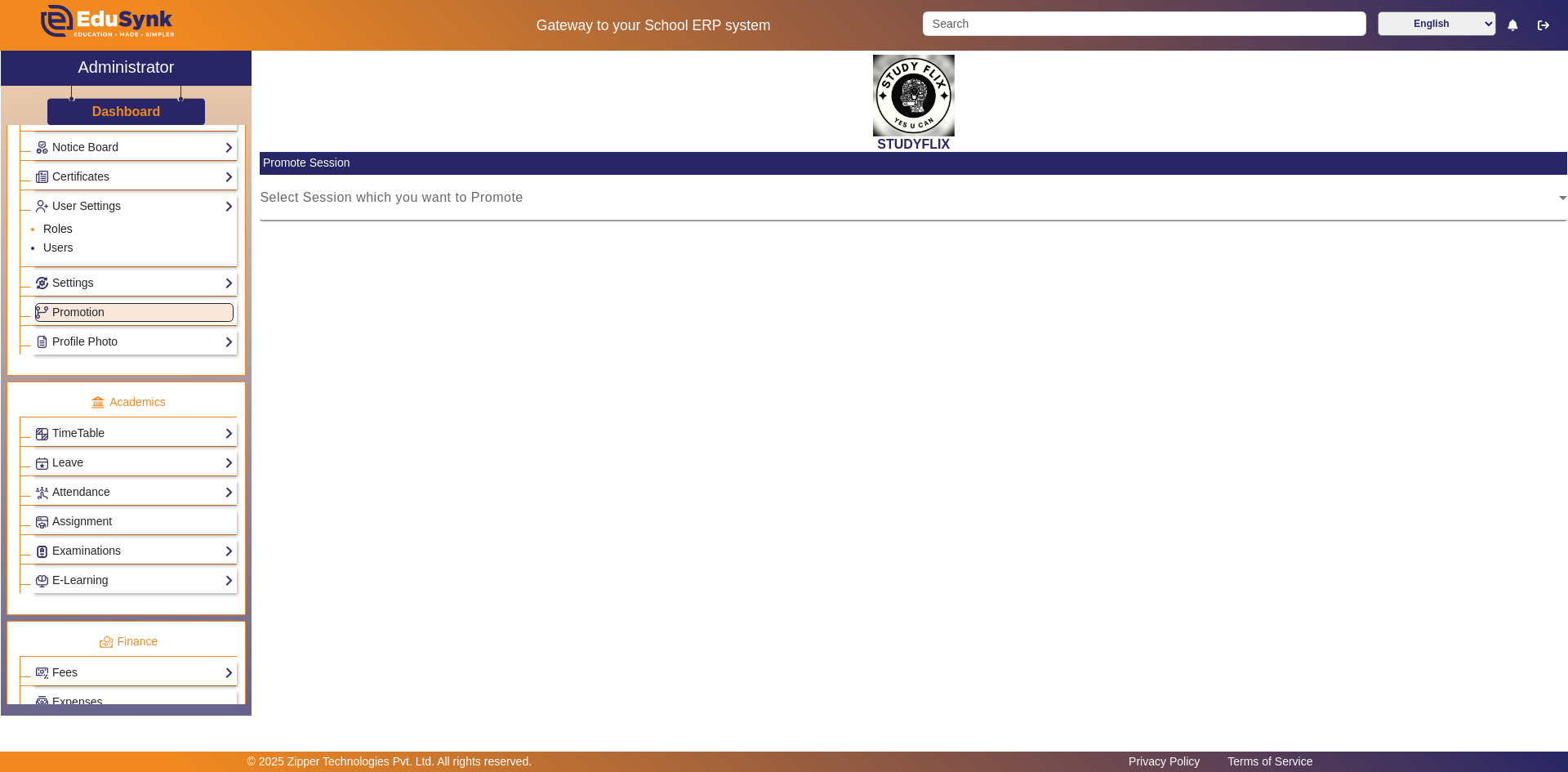
click at [68, 230] on link "Roles" at bounding box center [57, 229] width 30 height 13
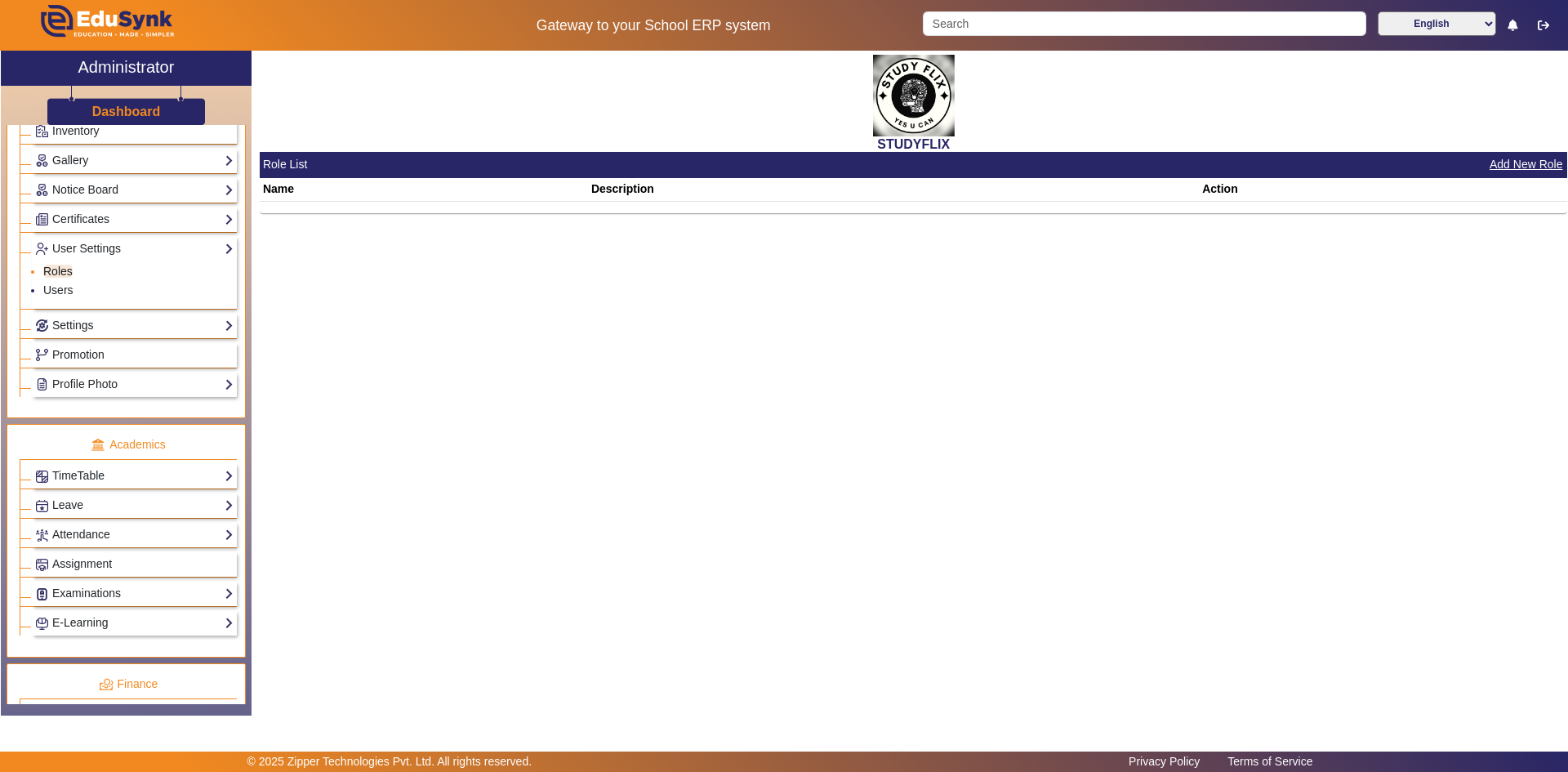
scroll to position [332, 0]
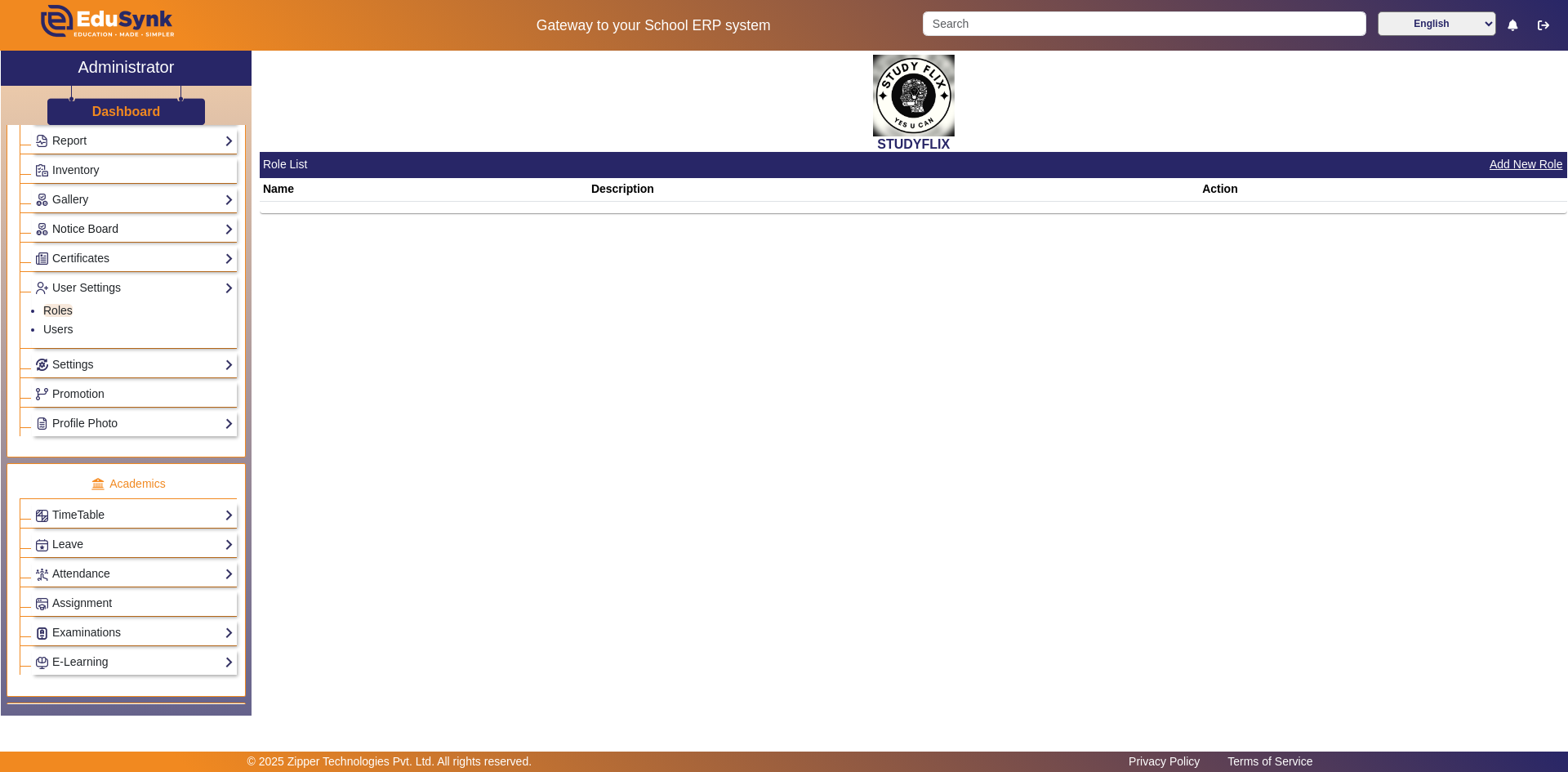
click at [73, 229] on link "Notice Board" at bounding box center [134, 229] width 198 height 19
click at [83, 195] on link "Gallery" at bounding box center [134, 200] width 198 height 19
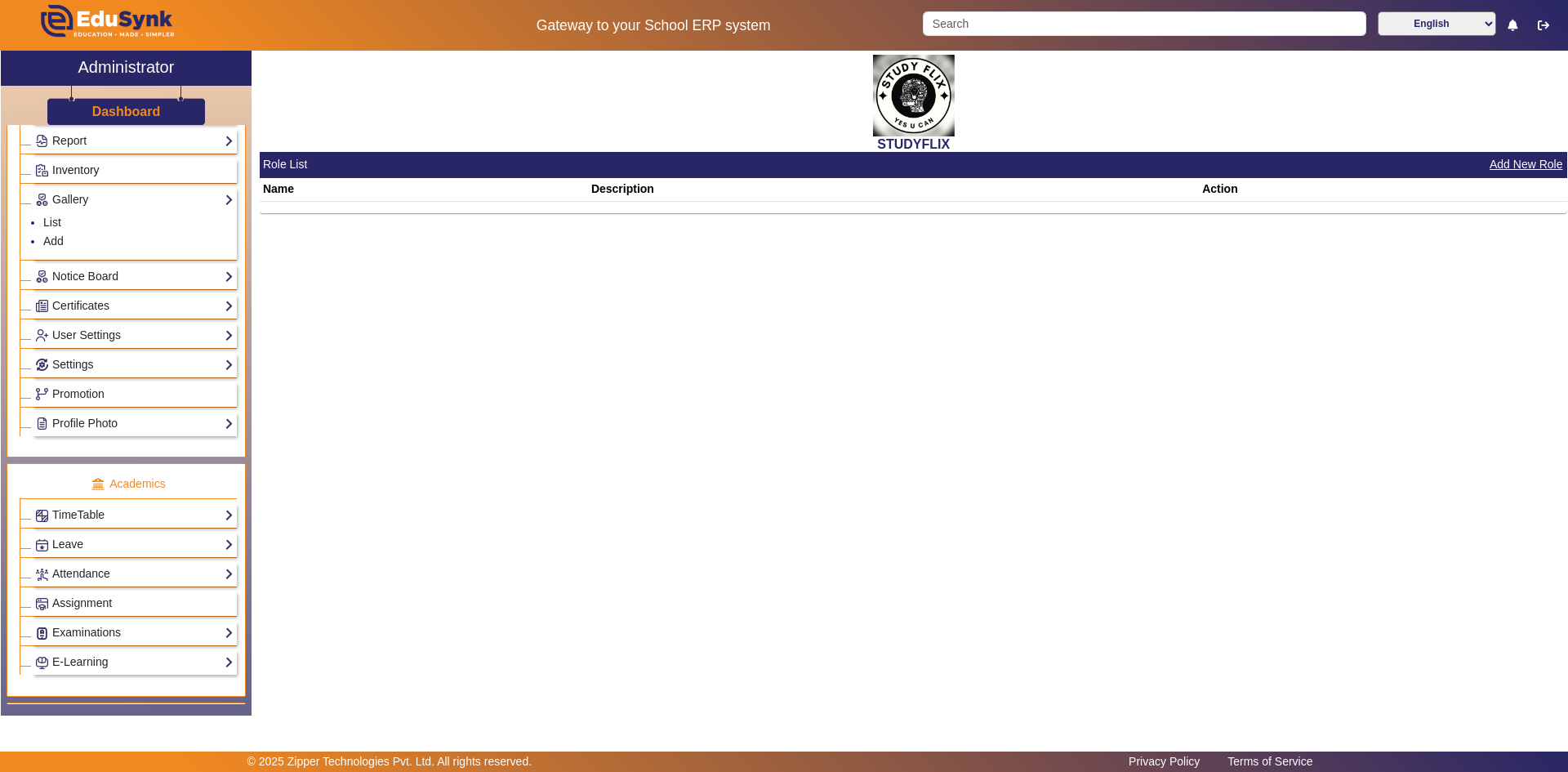
click at [85, 169] on span "Inventory" at bounding box center [76, 170] width 48 height 13
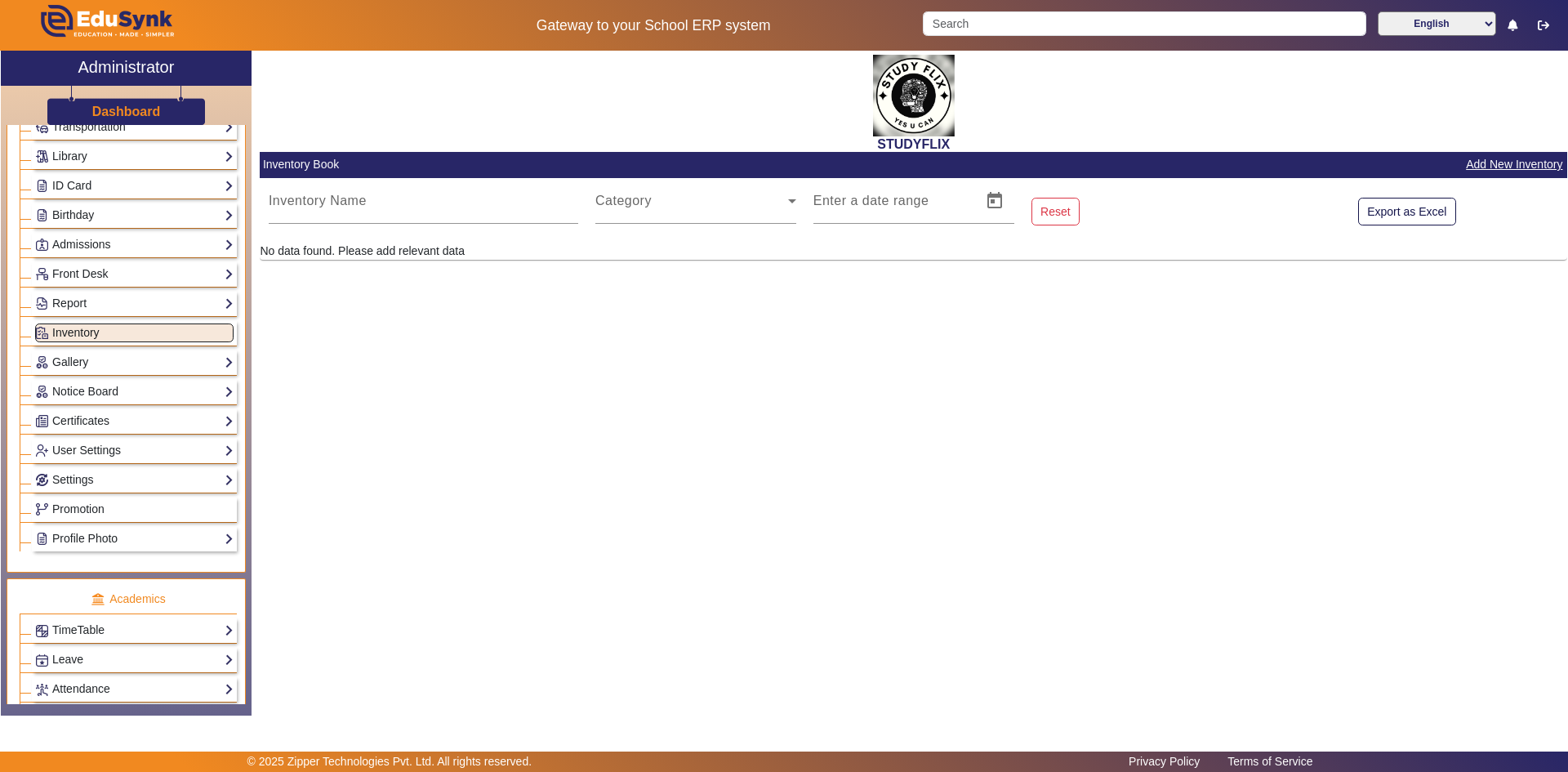
scroll to position [169, 0]
click at [83, 306] on link "Report" at bounding box center [134, 304] width 198 height 19
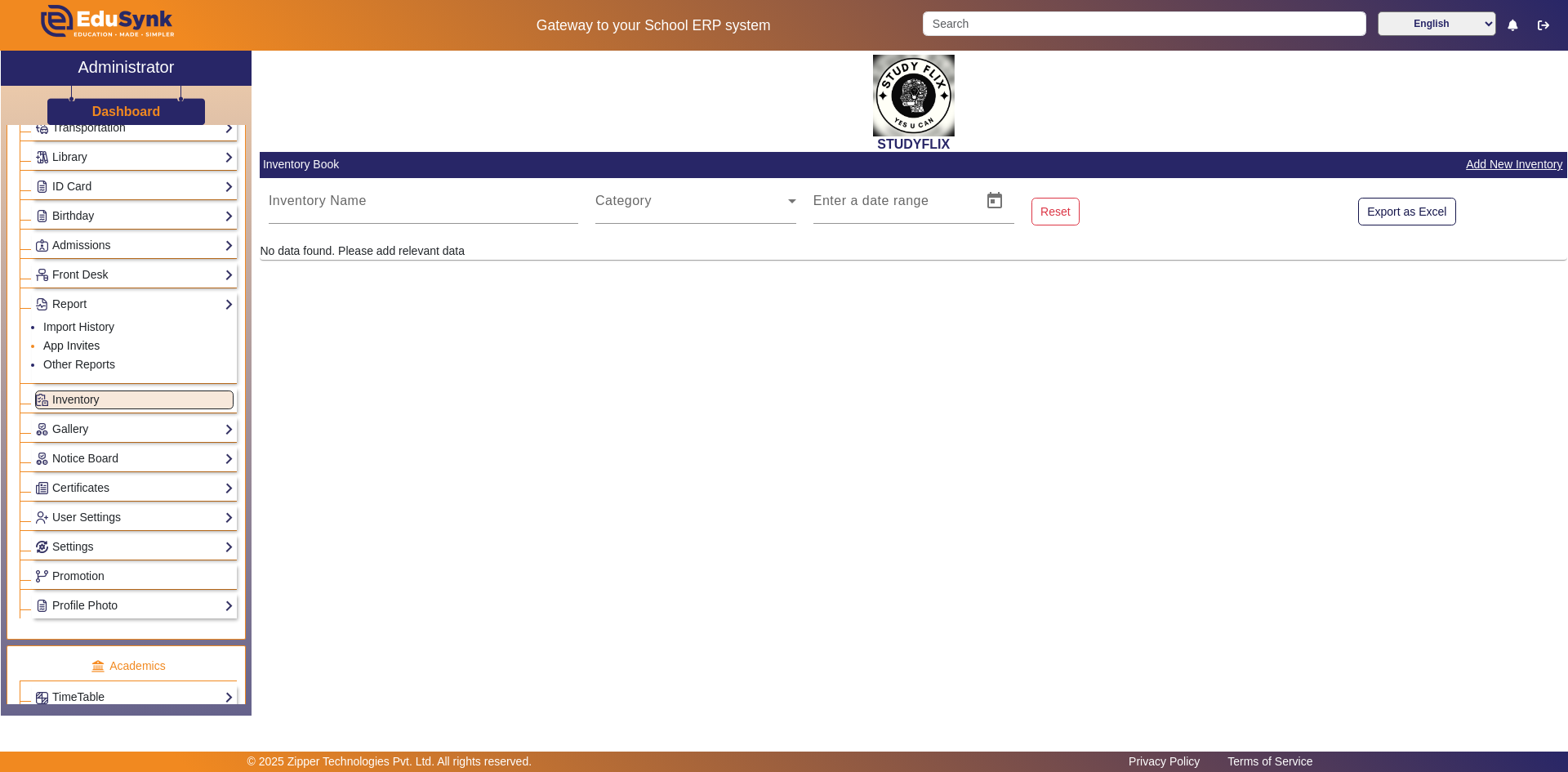
click at [77, 342] on link "App Invites" at bounding box center [71, 346] width 56 height 13
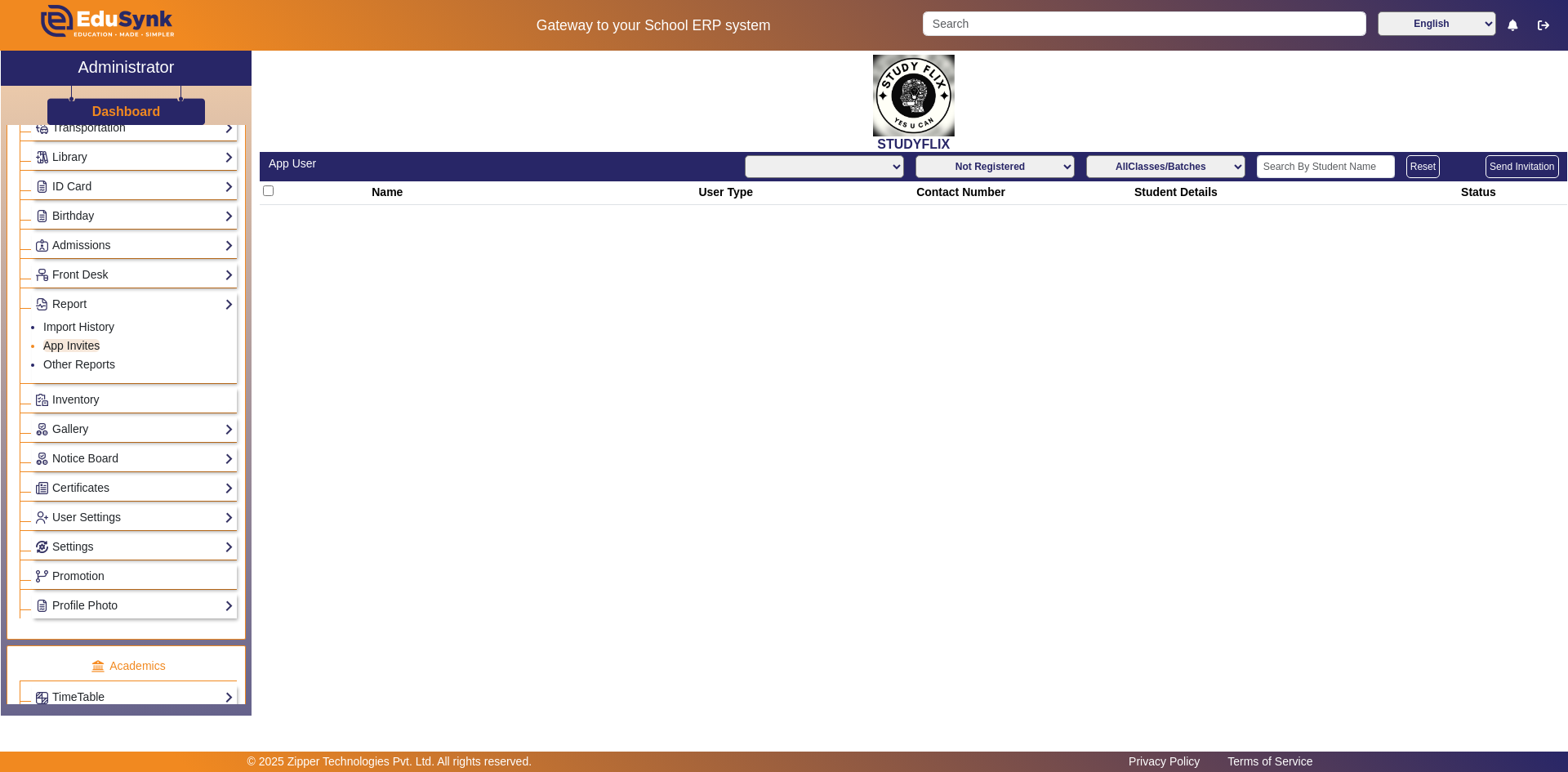
select select "All"
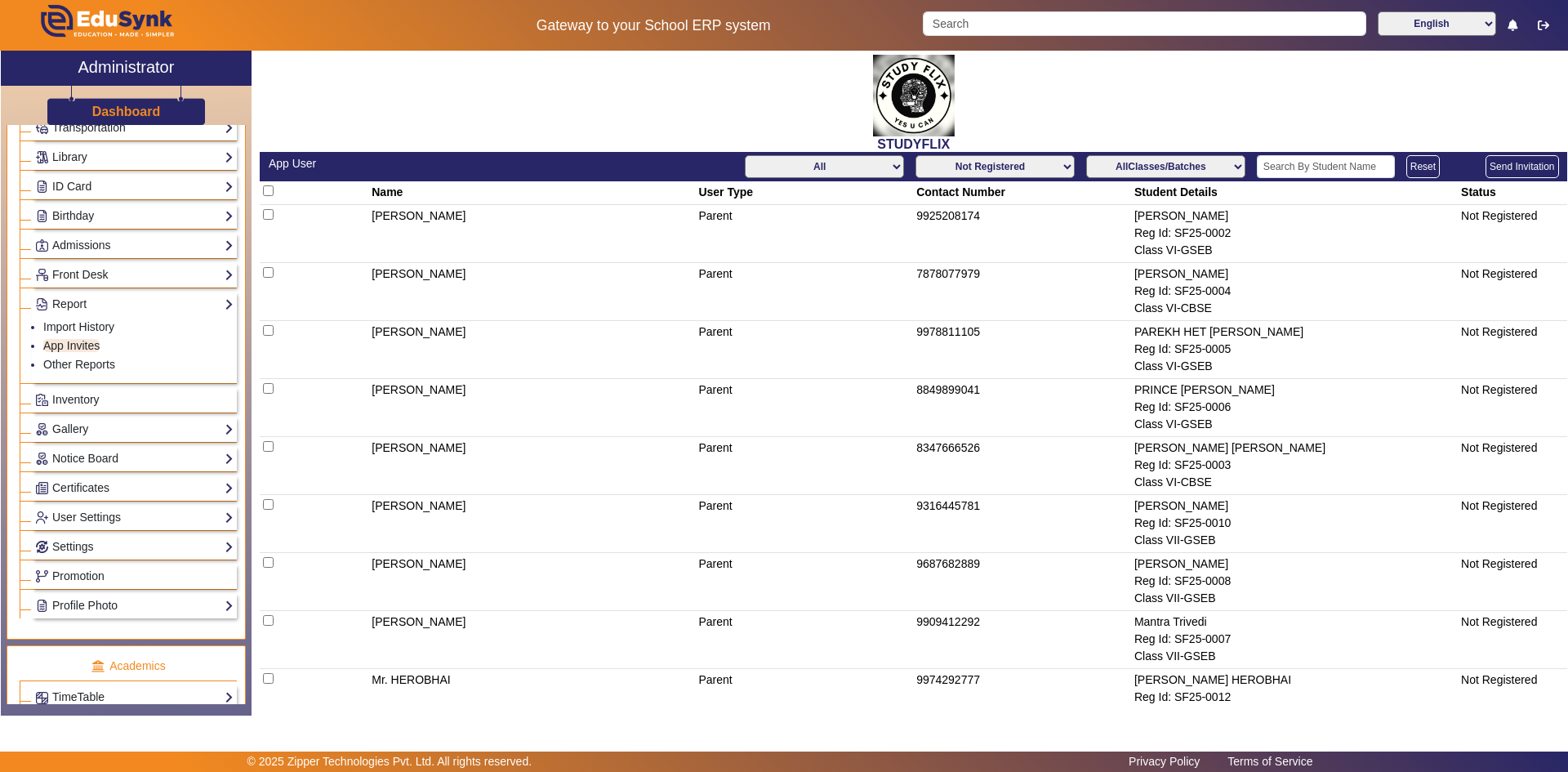
click at [1065, 164] on select "Not Registered Registered" at bounding box center [995, 167] width 159 height 23
select select "registered"
click at [916, 155] on select "Not Registered Registered" at bounding box center [995, 167] width 159 height 23
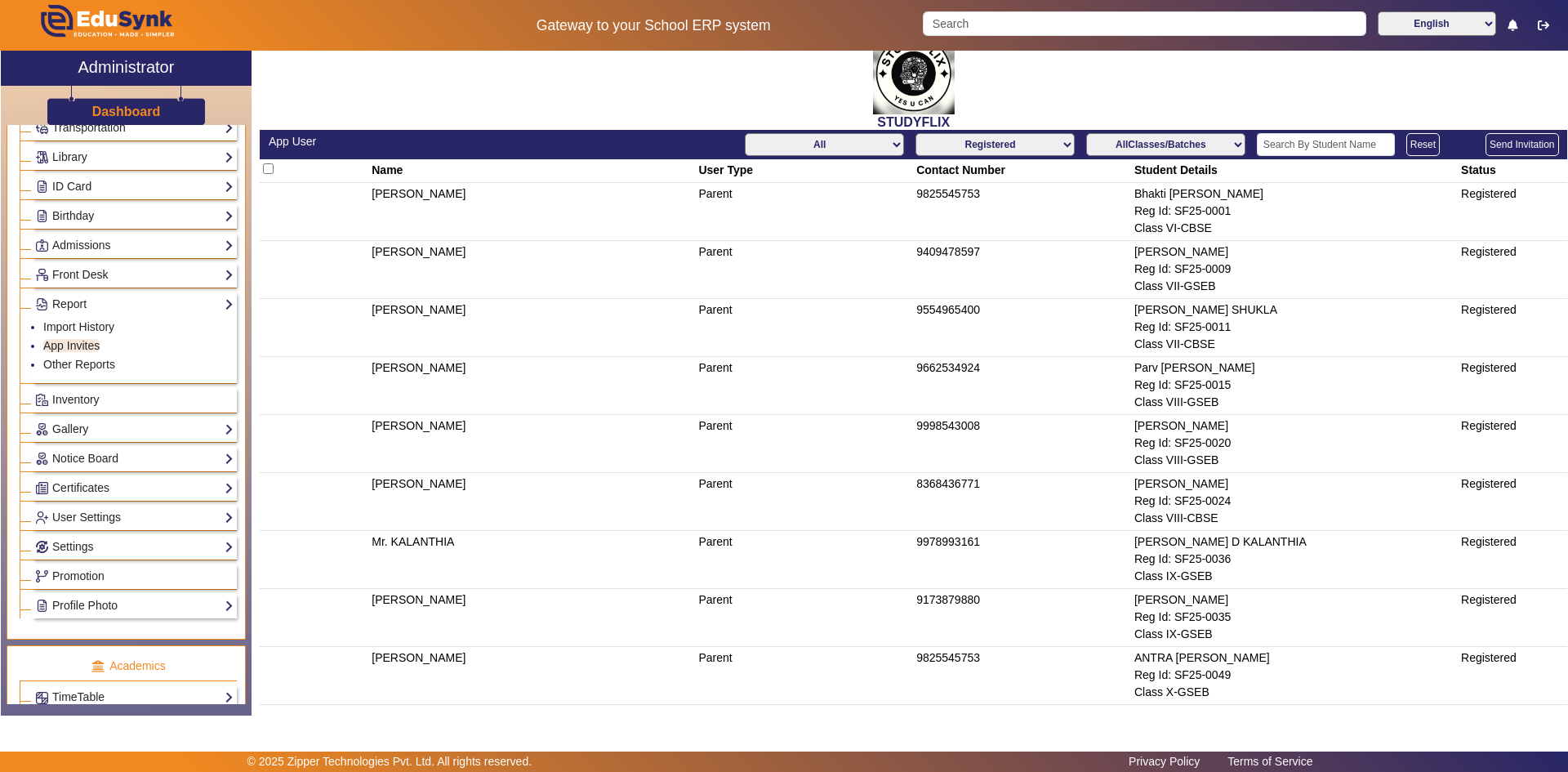
scroll to position [21, 0]
click at [271, 171] on input "checkbox" at bounding box center [268, 169] width 10 height 10
checkbox input "true"
click at [1062, 146] on select "Not Registered Registered" at bounding box center [995, 146] width 159 height 23
select select "not_registered"
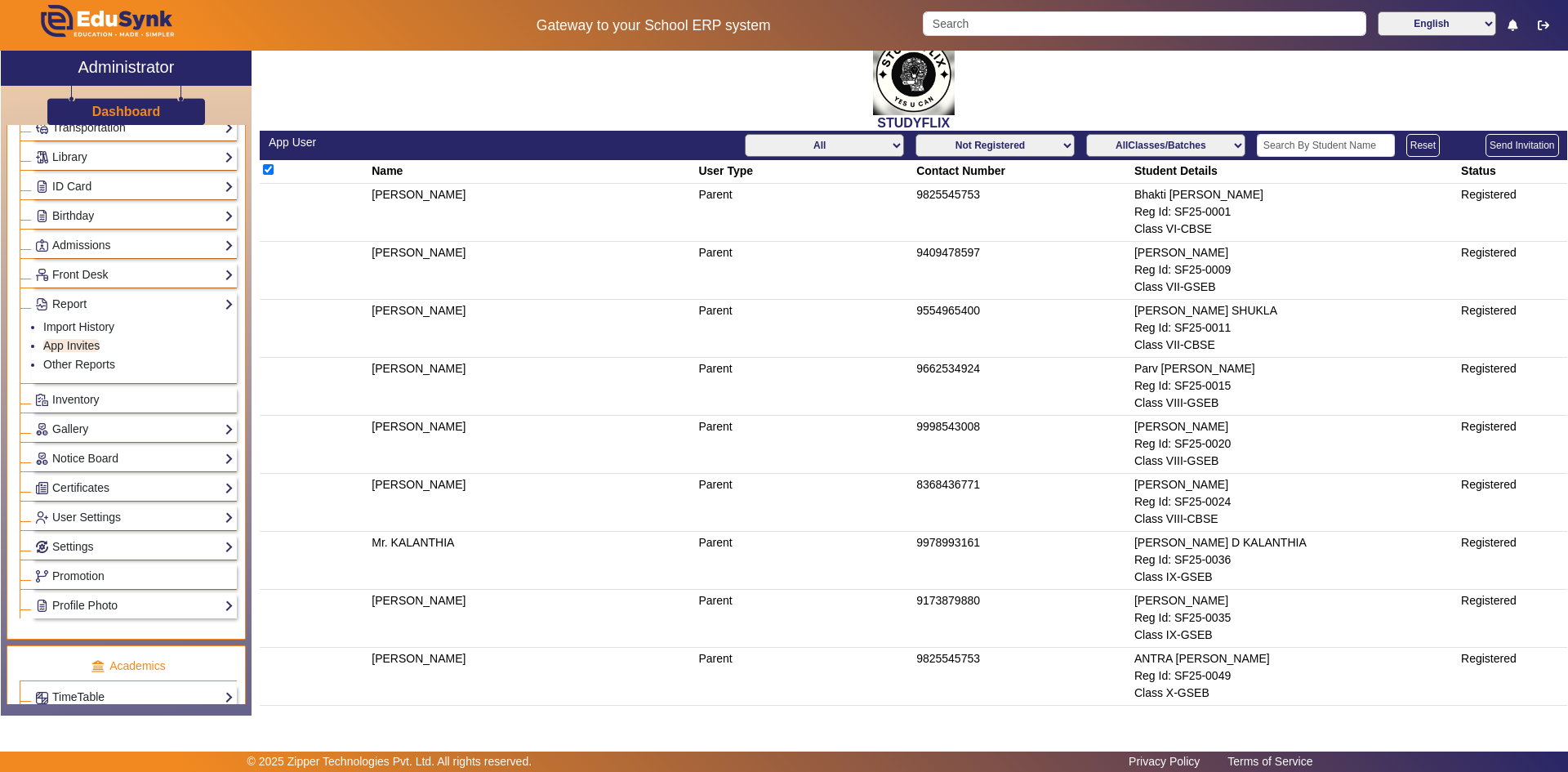
click at [916, 134] on select "Not Registered Registered" at bounding box center [995, 146] width 159 height 23
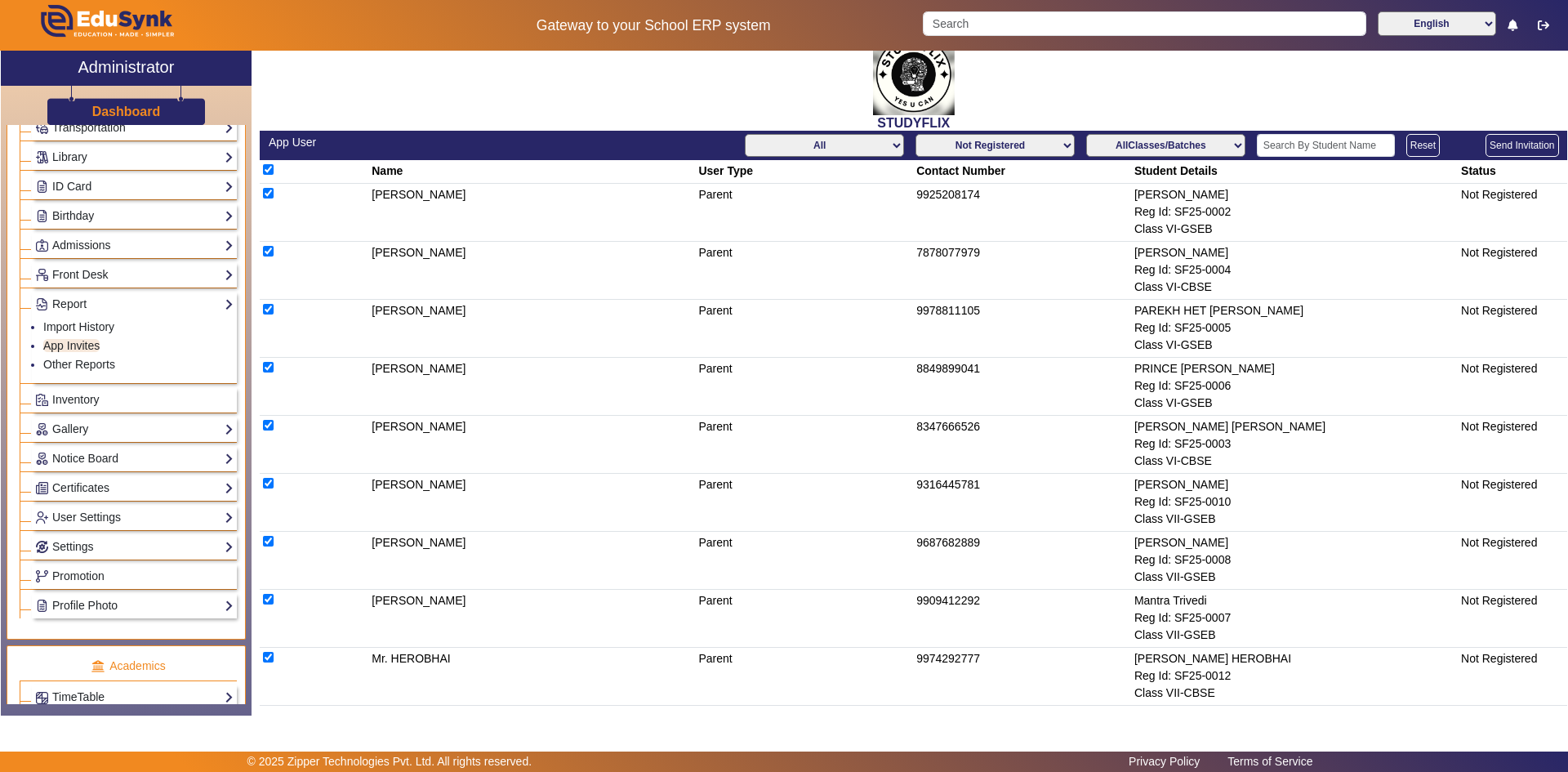
click at [1500, 152] on button "Send Invitation" at bounding box center [1522, 146] width 72 height 23
checkbox input "false"
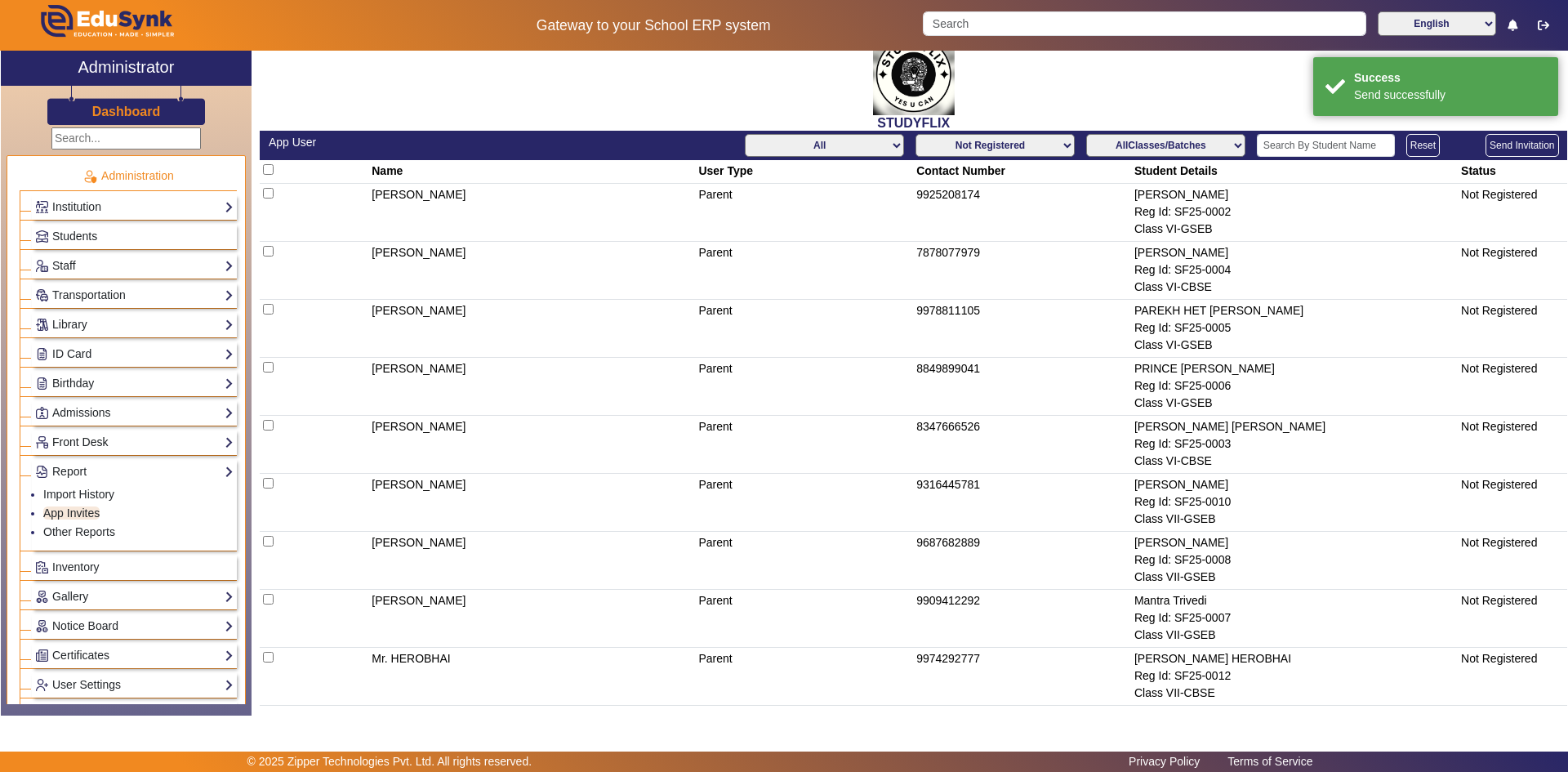
scroll to position [0, 0]
